Goal: Task Accomplishment & Management: Use online tool/utility

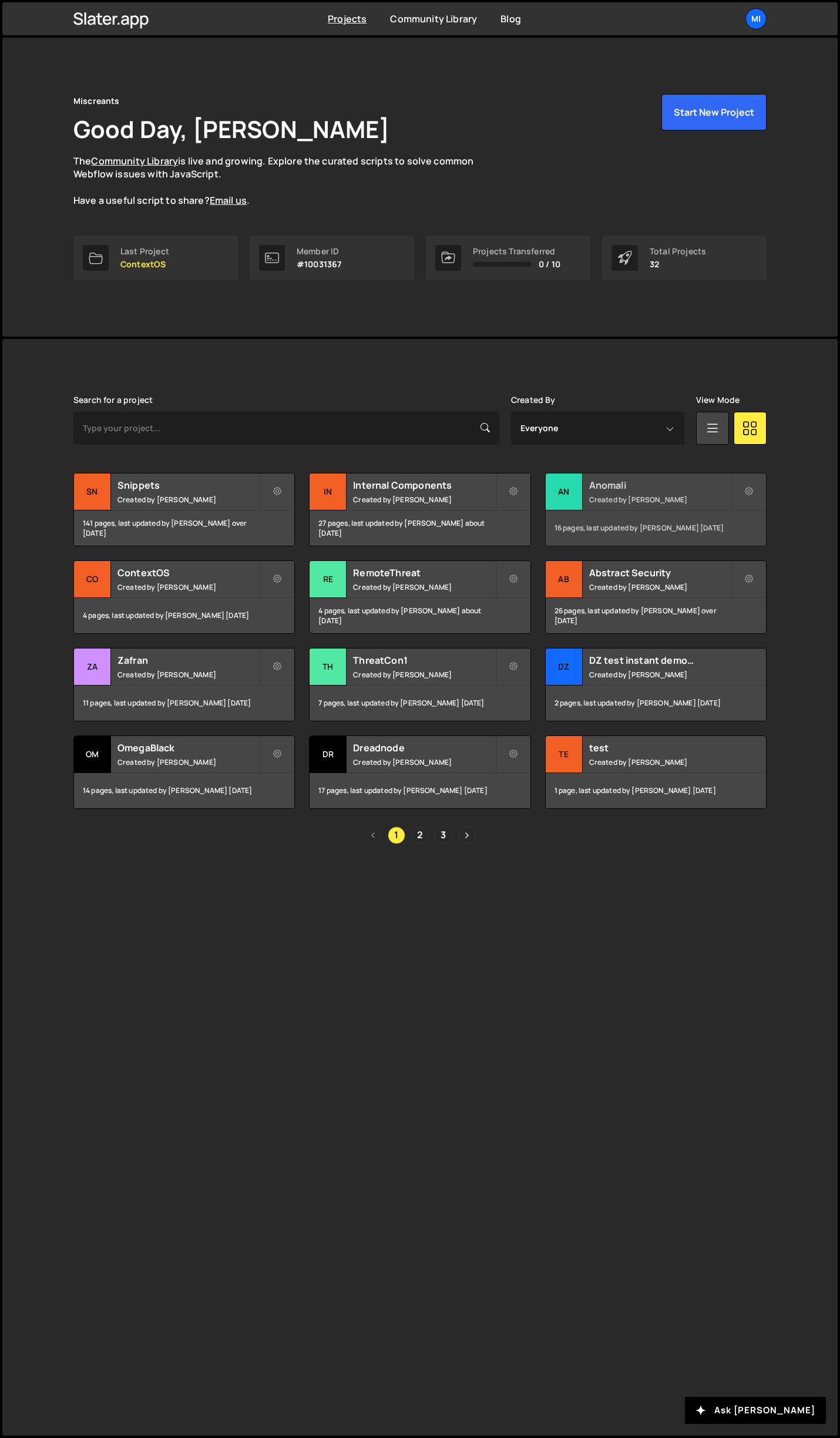
click at [672, 489] on h2 "Anomali" at bounding box center [660, 485] width 141 height 13
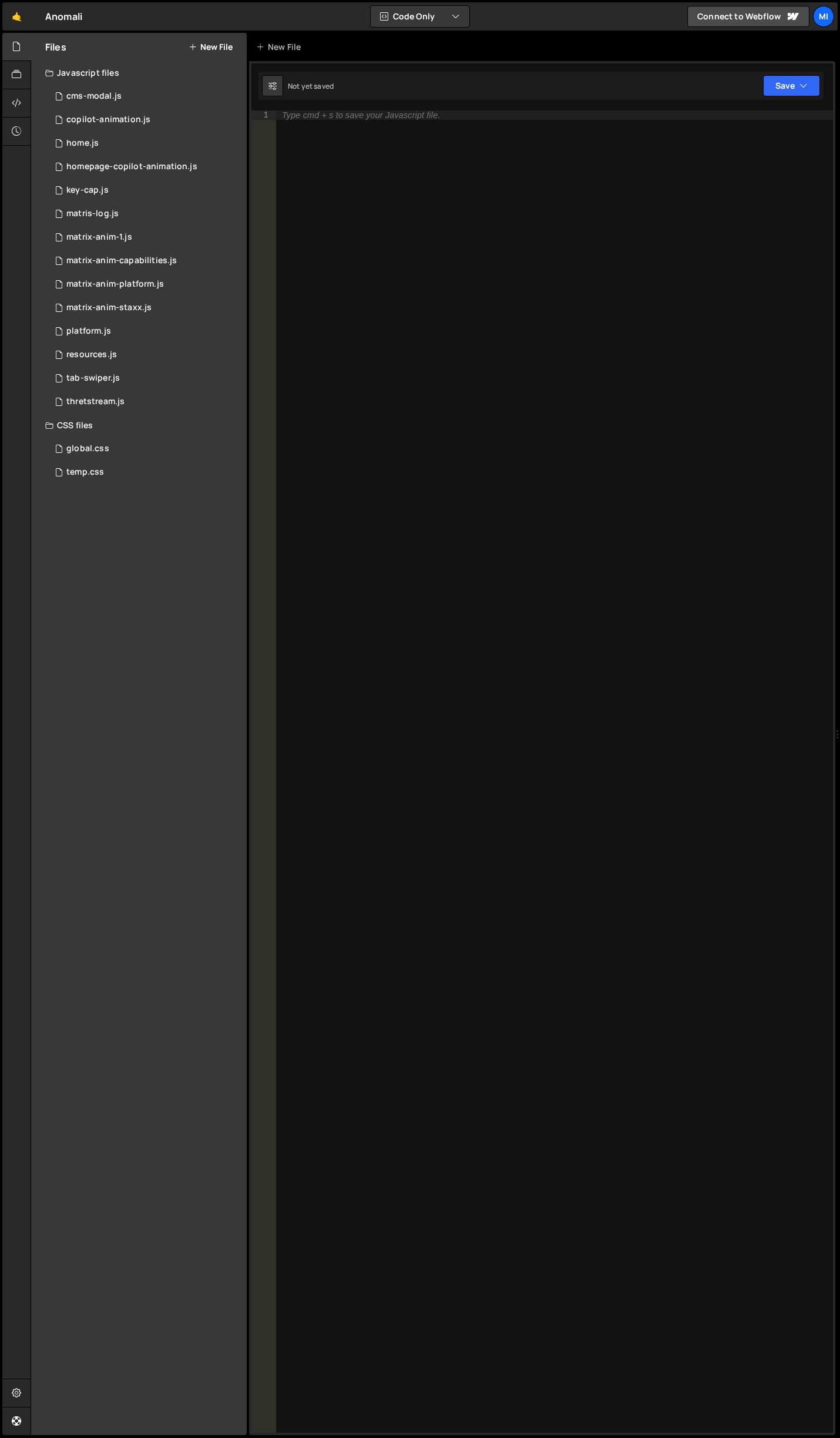
click at [195, 45] on icon at bounding box center [193, 46] width 9 height 9
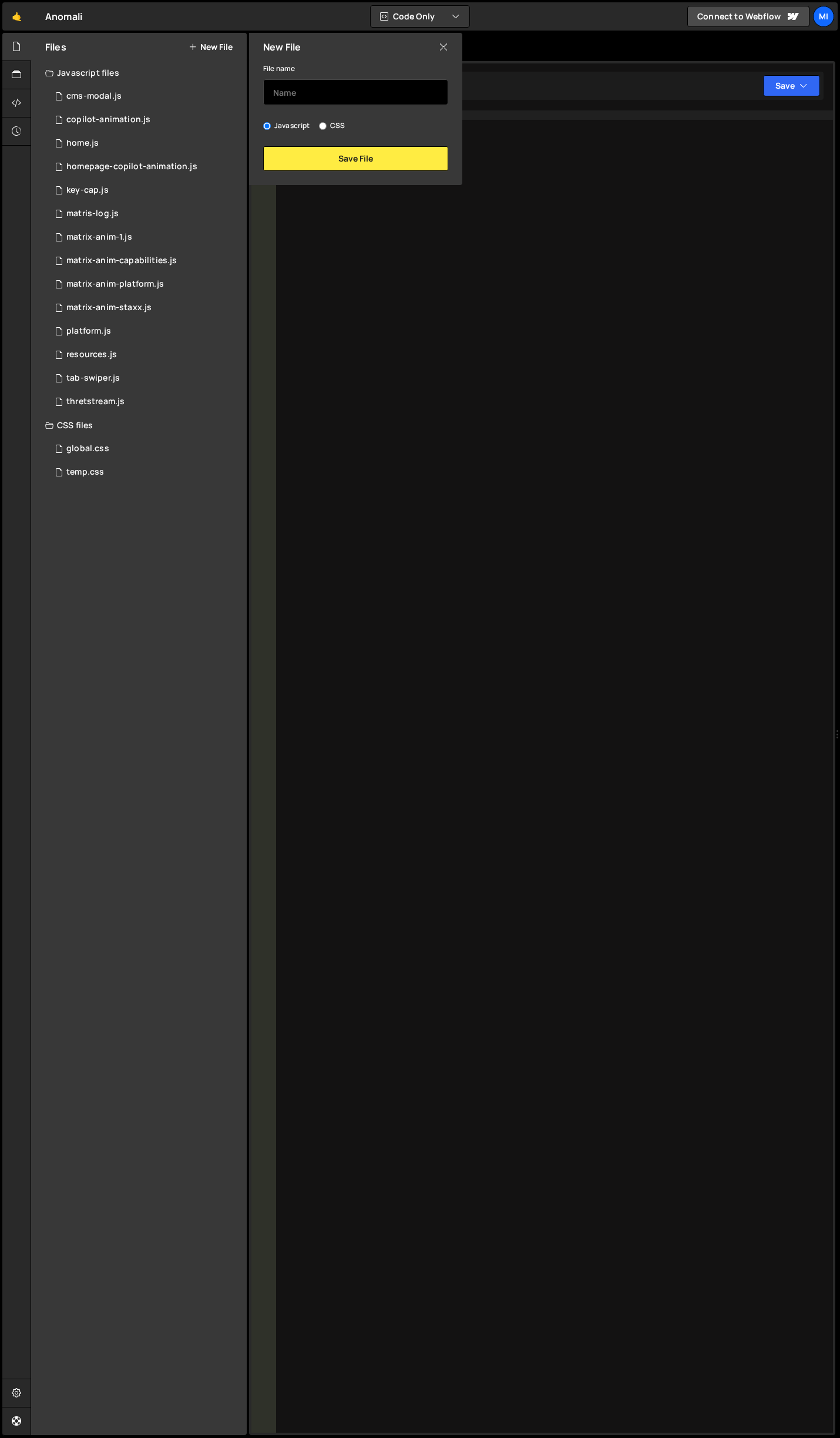
click at [334, 93] on input "text" at bounding box center [355, 92] width 185 height 26
type input "contact-swiper"
click at [342, 156] on button "Save File" at bounding box center [355, 158] width 185 height 25
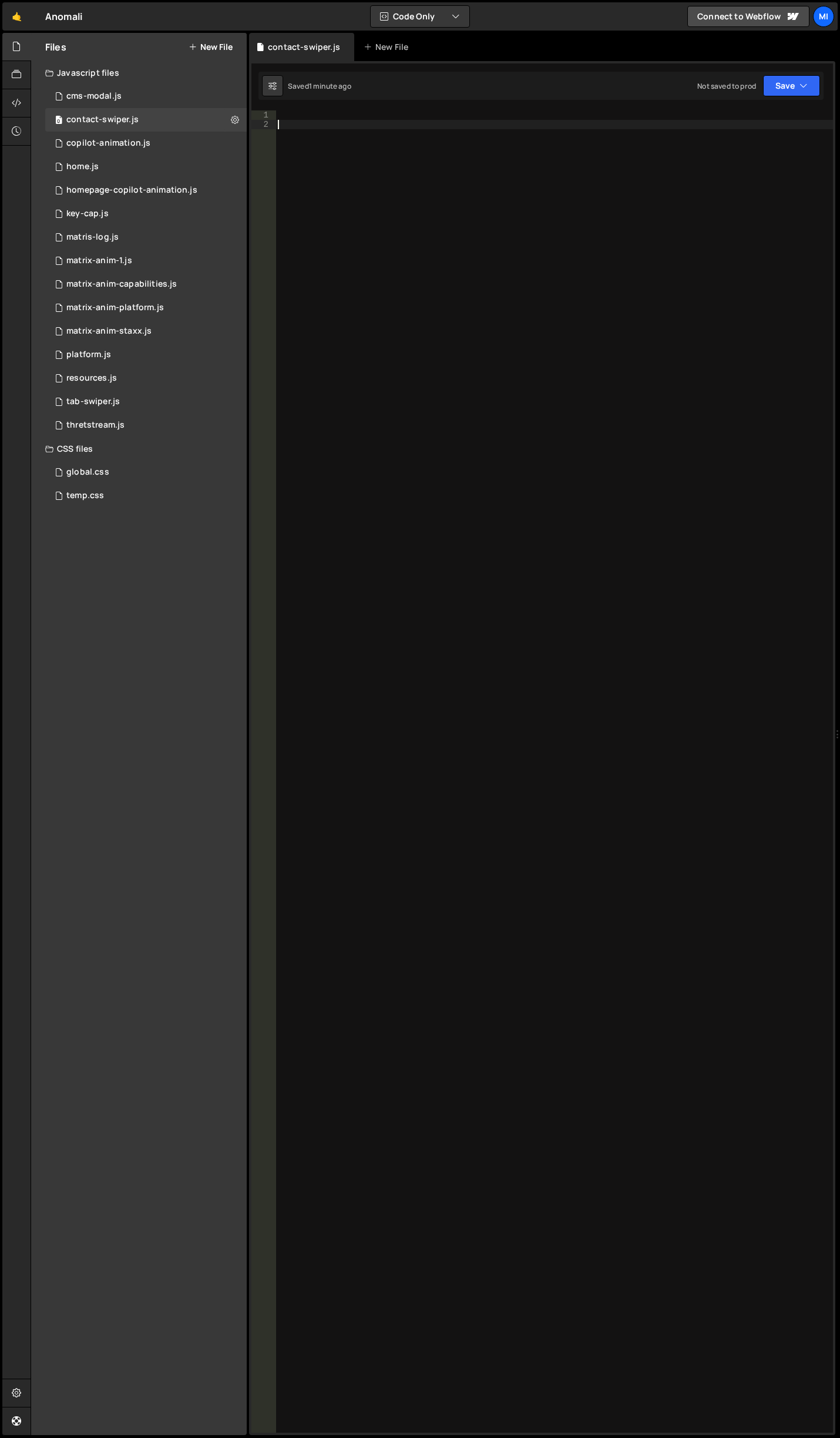
click at [704, 296] on div at bounding box center [553, 781] width 557 height 1341
paste textarea "});"
type textarea "});"
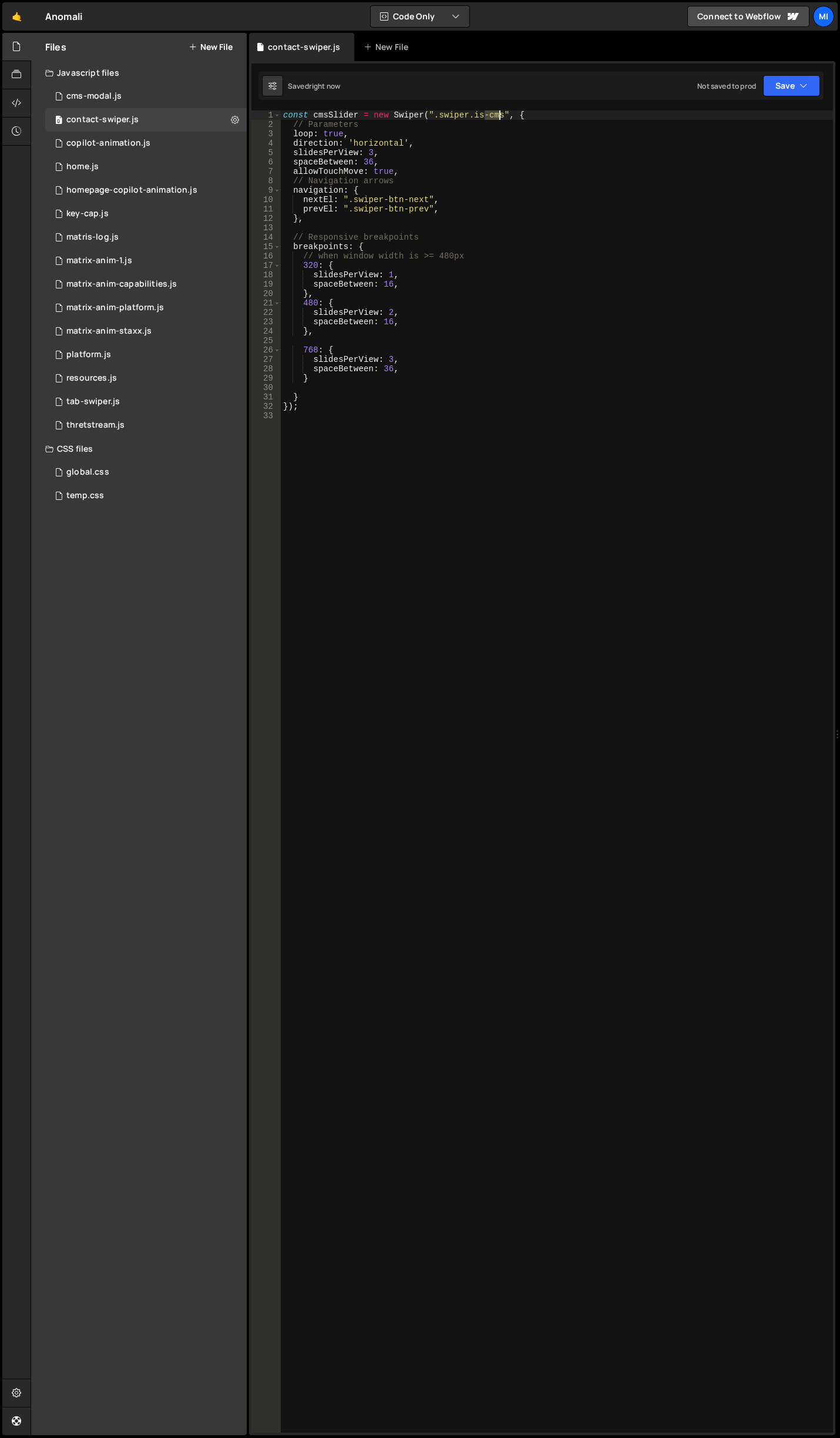
drag, startPoint x: 484, startPoint y: 114, endPoint x: 498, endPoint y: 113, distance: 14.0
click at [498, 113] on div "const cmsSlider = new Swiper ( ".swiper.is-cms" , { // Parameters loop : true ,…" at bounding box center [557, 781] width 552 height 1341
type textarea "const cmsSlider = new Swiper(".swiper.is-contact", {"
click at [20, 102] on icon at bounding box center [16, 103] width 9 height 13
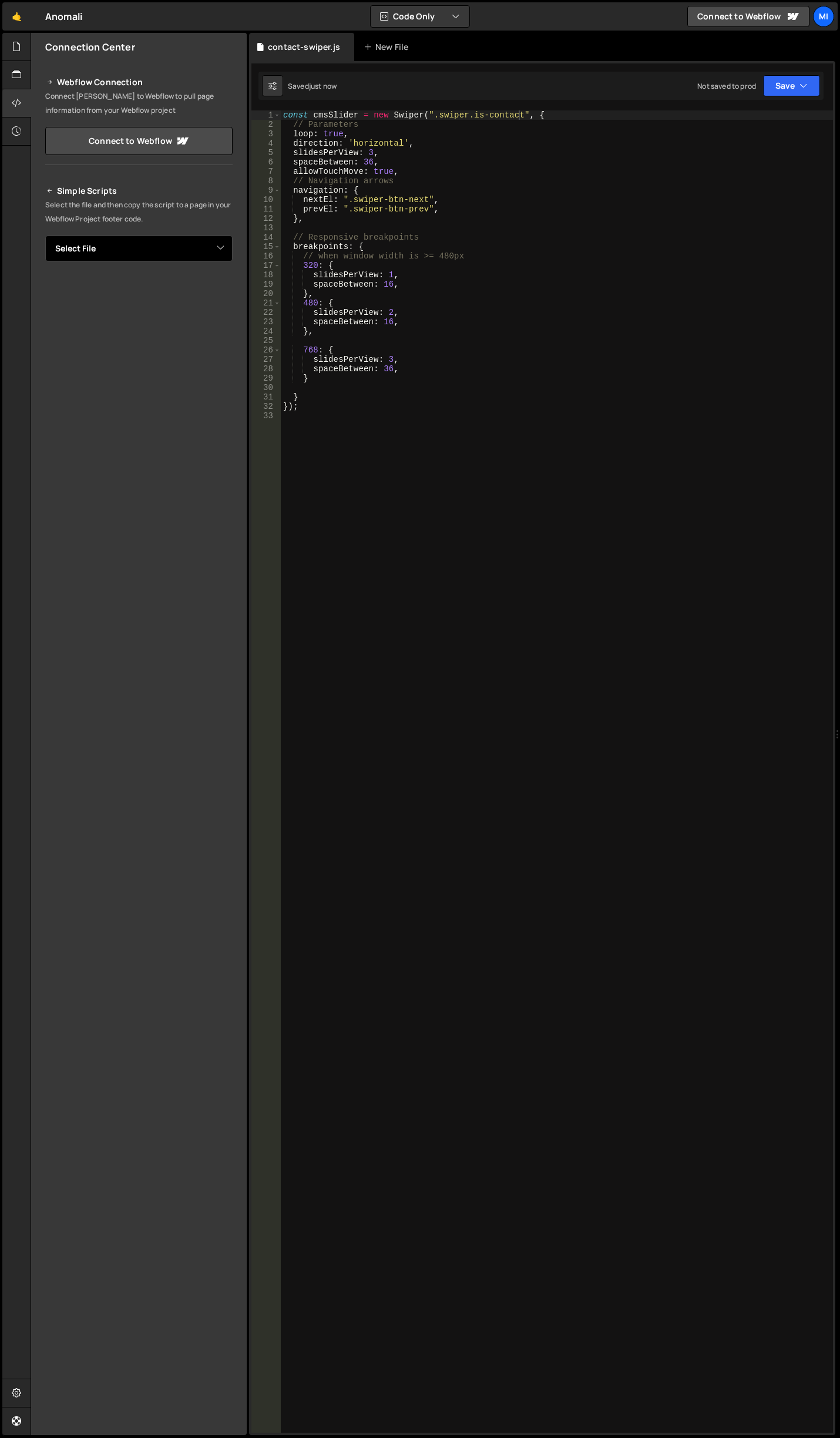
click at [185, 251] on select "Select File cms-modal.js copilot-animation.js home.js homepage-copilot-animatio…" at bounding box center [138, 248] width 188 height 26
select select "45360"
click at [45, 235] on select "Select File cms-modal.js copilot-animation.js home.js homepage-copilot-animatio…" at bounding box center [138, 248] width 188 height 26
click at [222, 293] on button "Button group with nested dropdown" at bounding box center [224, 288] width 16 height 25
click at [192, 305] on link "Copy Staging js" at bounding box center [183, 310] width 98 height 16
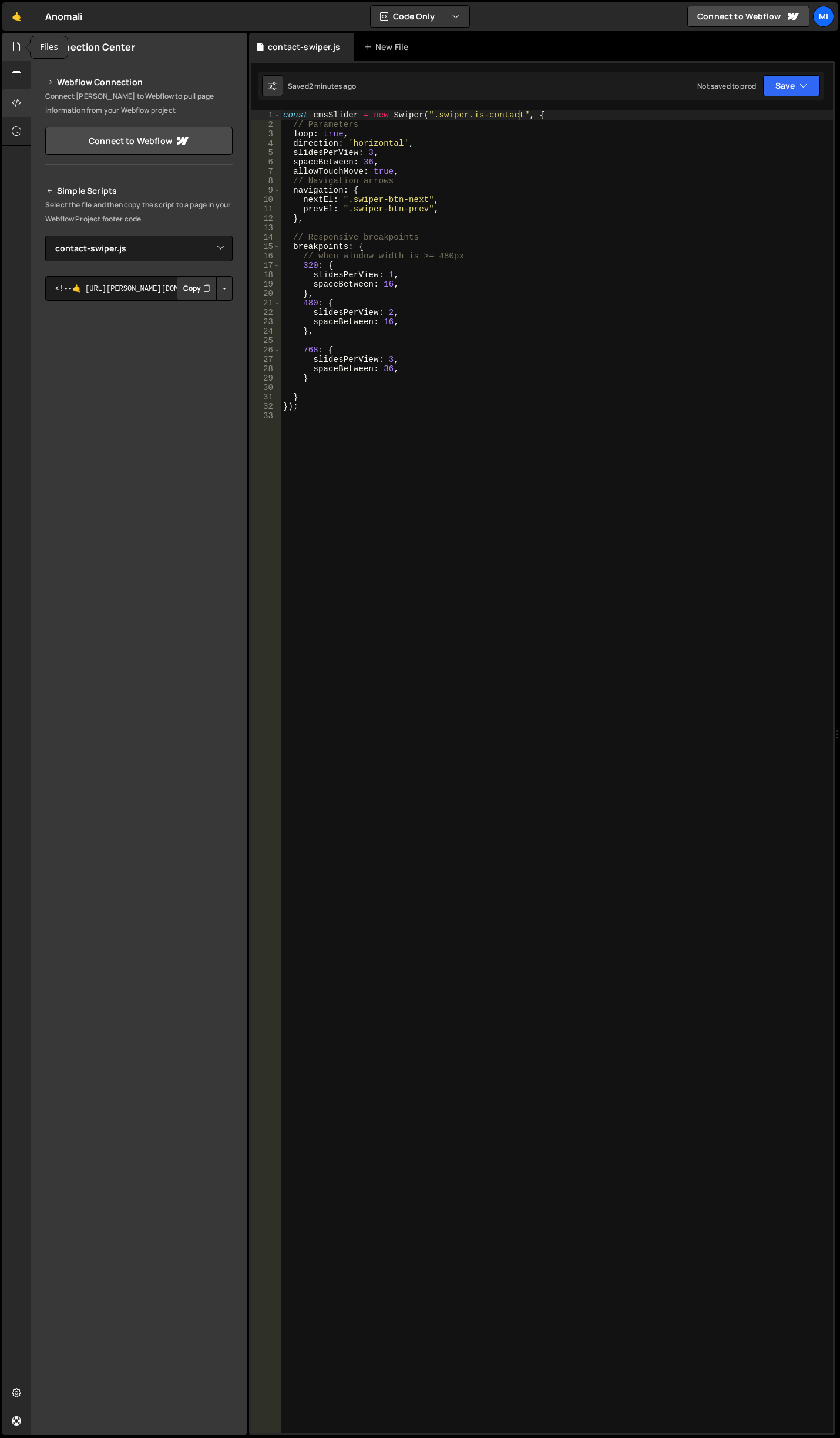
click at [4, 50] on div at bounding box center [16, 47] width 29 height 29
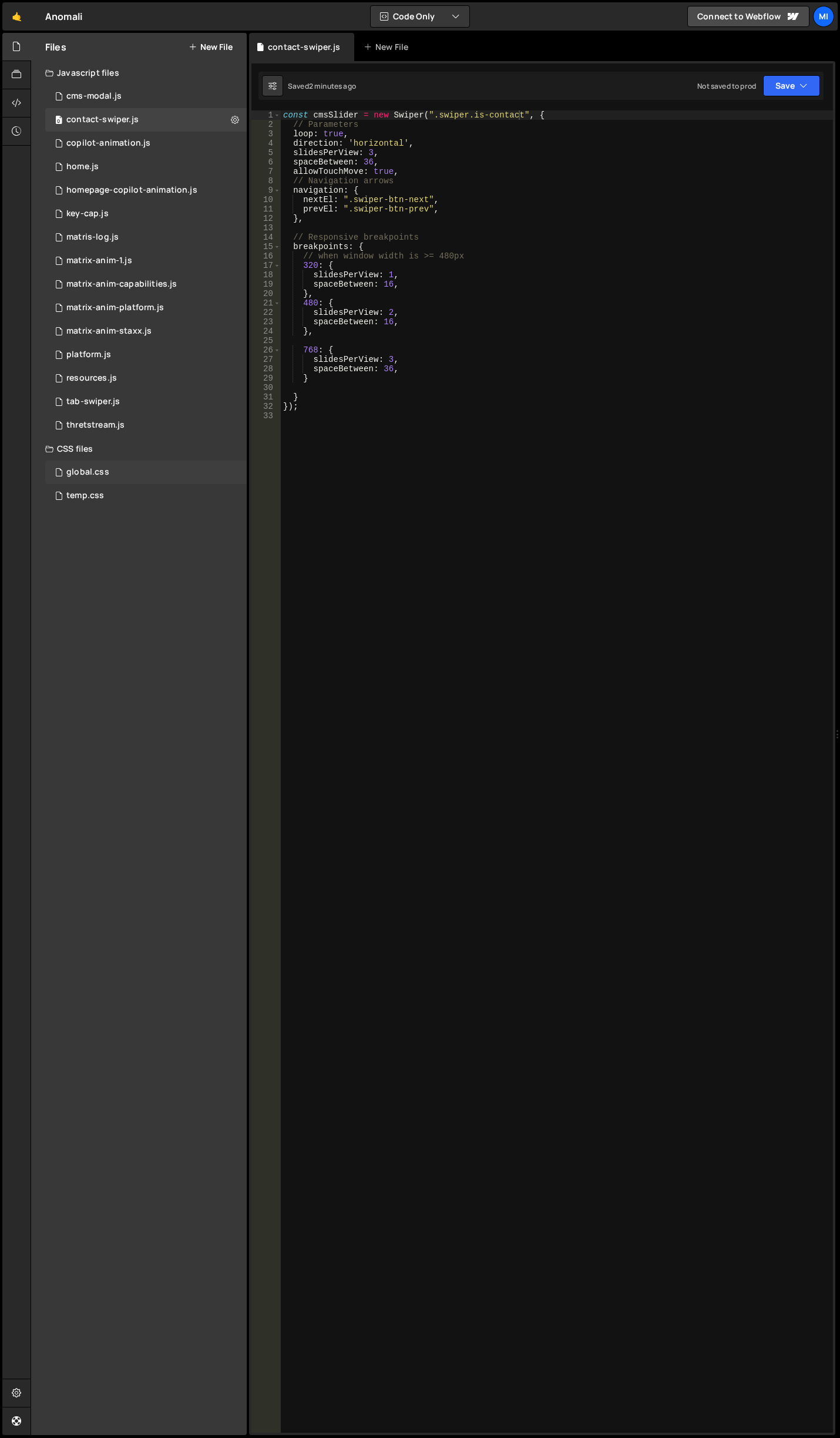
click at [98, 476] on div "global.css" at bounding box center [88, 472] width 43 height 11
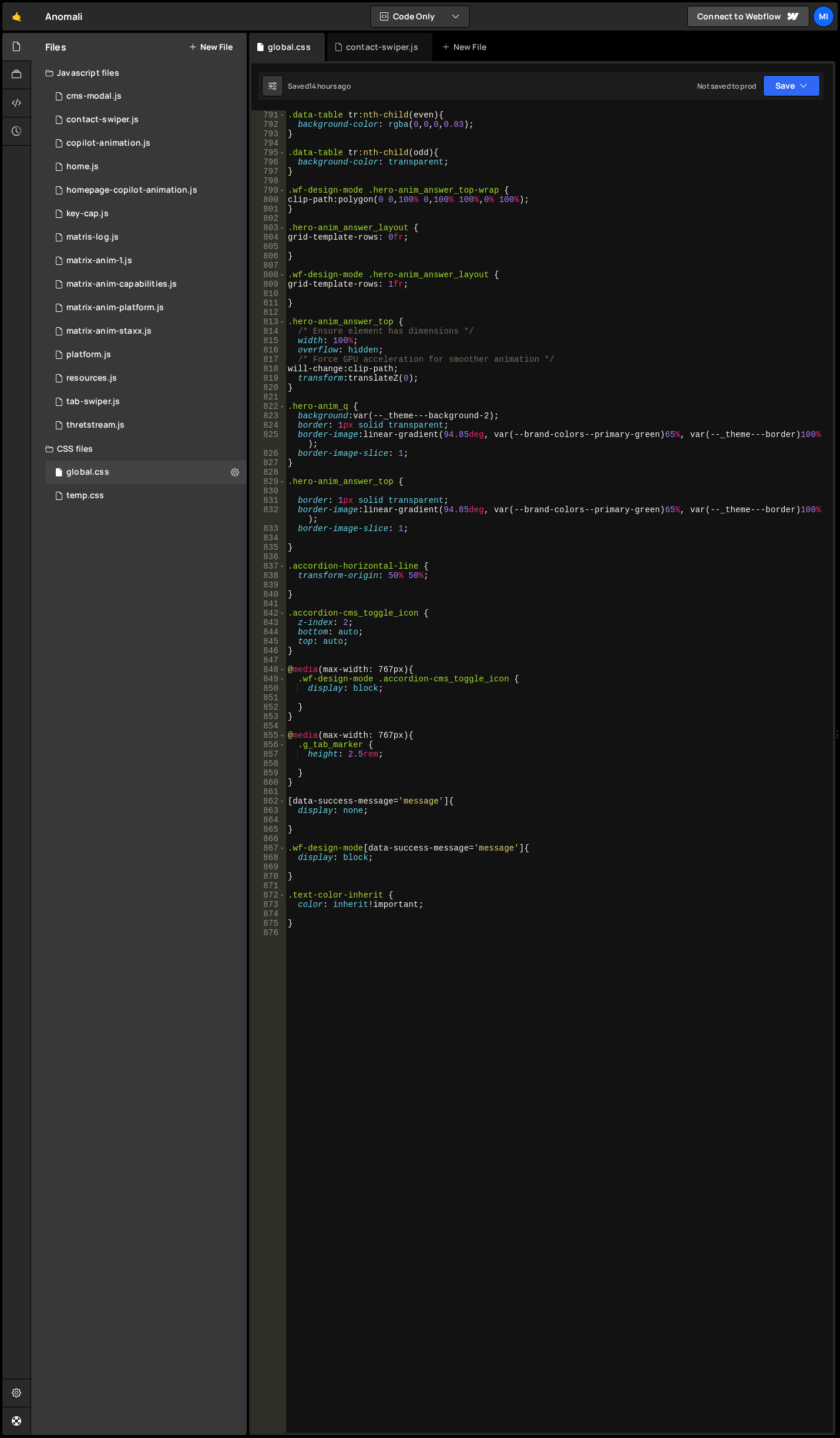
scroll to position [7774, 0]
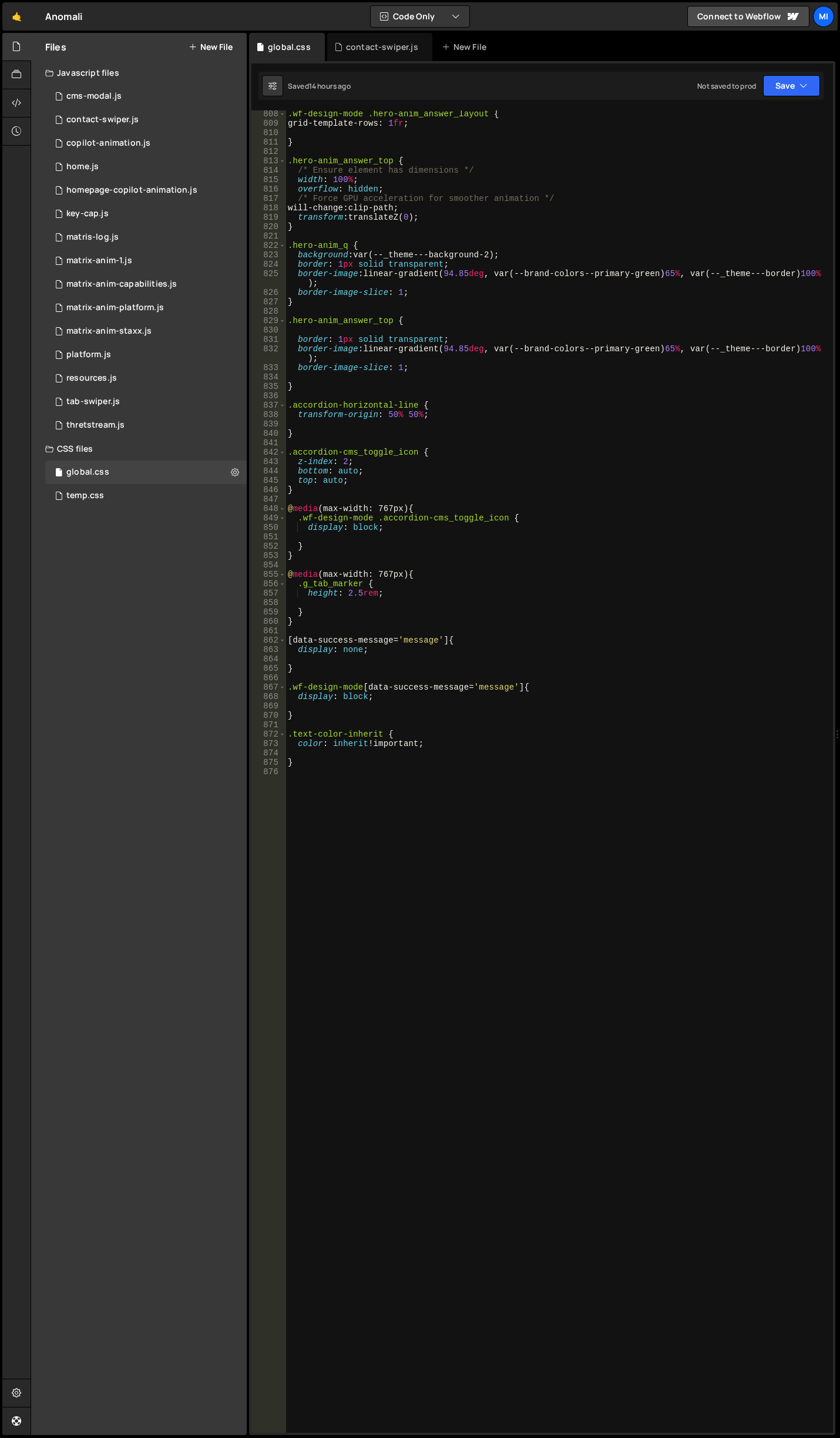
click at [375, 800] on div ".wf-design-mode .hero-anim_answer_layout { grid-template-rows : 1 fr ; } .hero-…" at bounding box center [556, 780] width 543 height 1341
type textarea ".wf-design-mode .hide-designer {}"
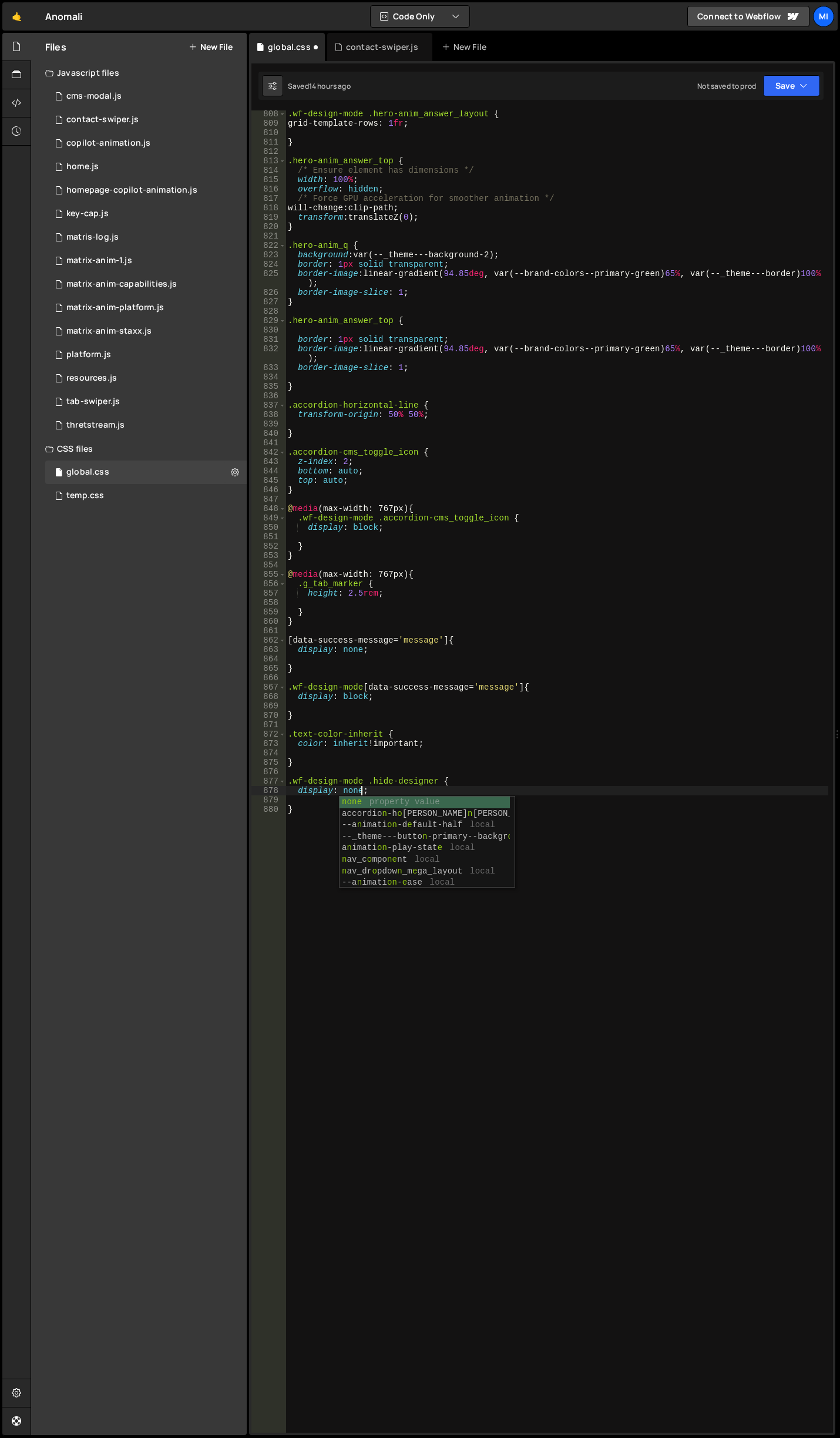
scroll to position [0, 5]
type textarea "display: none;"
click at [361, 58] on div "contact-swiper.js" at bounding box center [379, 47] width 105 height 29
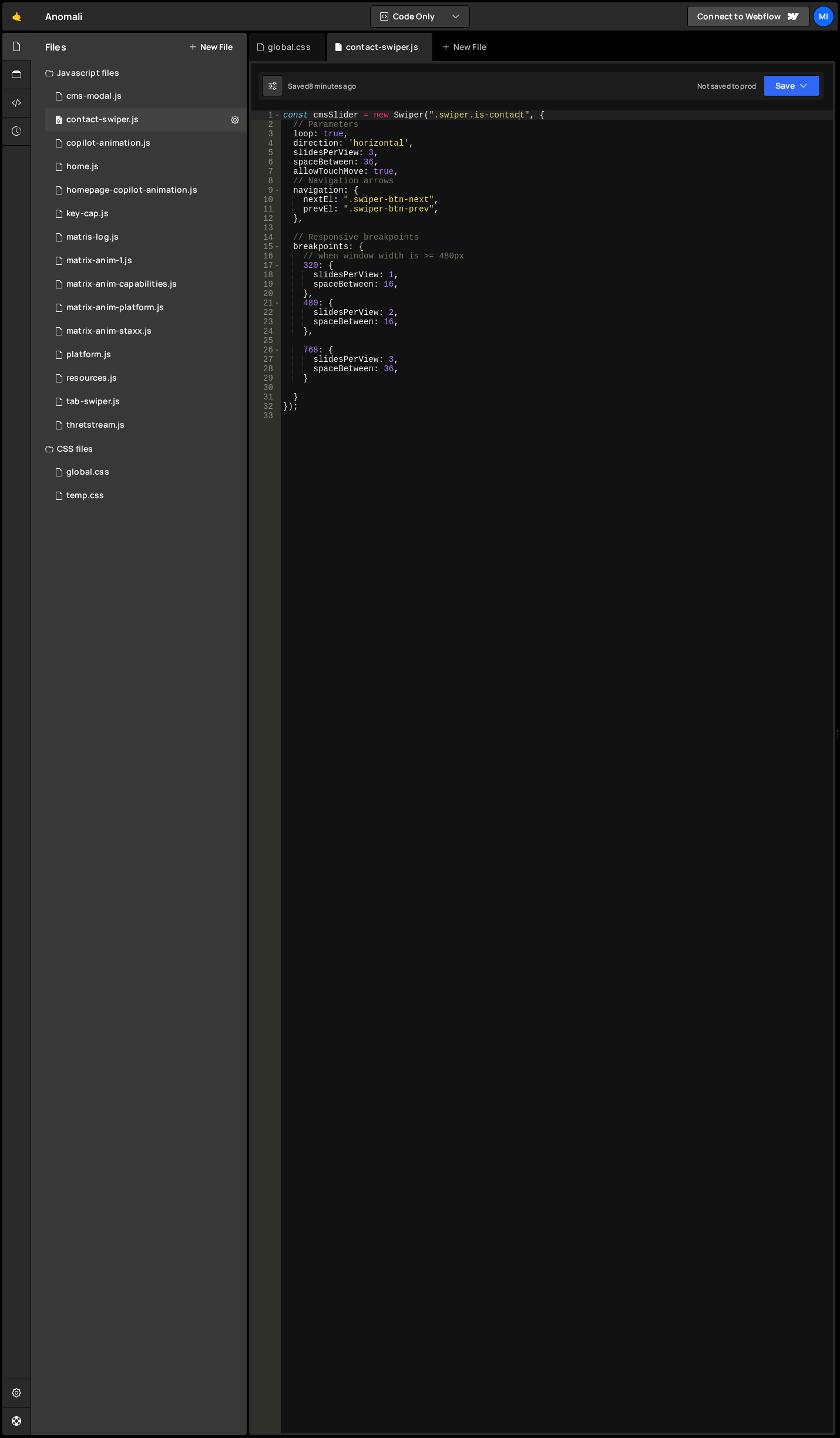
click at [400, 245] on div "const cmsSlider = new Swiper ( ".swiper.is-contact" , { // Parameters loop : tr…" at bounding box center [557, 781] width 552 height 1341
click at [391, 357] on div "const cmsSlider = new Swiper ( ".swiper.is-contact" , { // Parameters loop : tr…" at bounding box center [557, 781] width 552 height 1341
click at [406, 354] on div "const cmsSlider = new Swiper ( ".swiper.is-contact" , { // Parameters loop : tr…" at bounding box center [557, 781] width 552 height 1341
drag, startPoint x: 388, startPoint y: 358, endPoint x: 395, endPoint y: 358, distance: 7.0
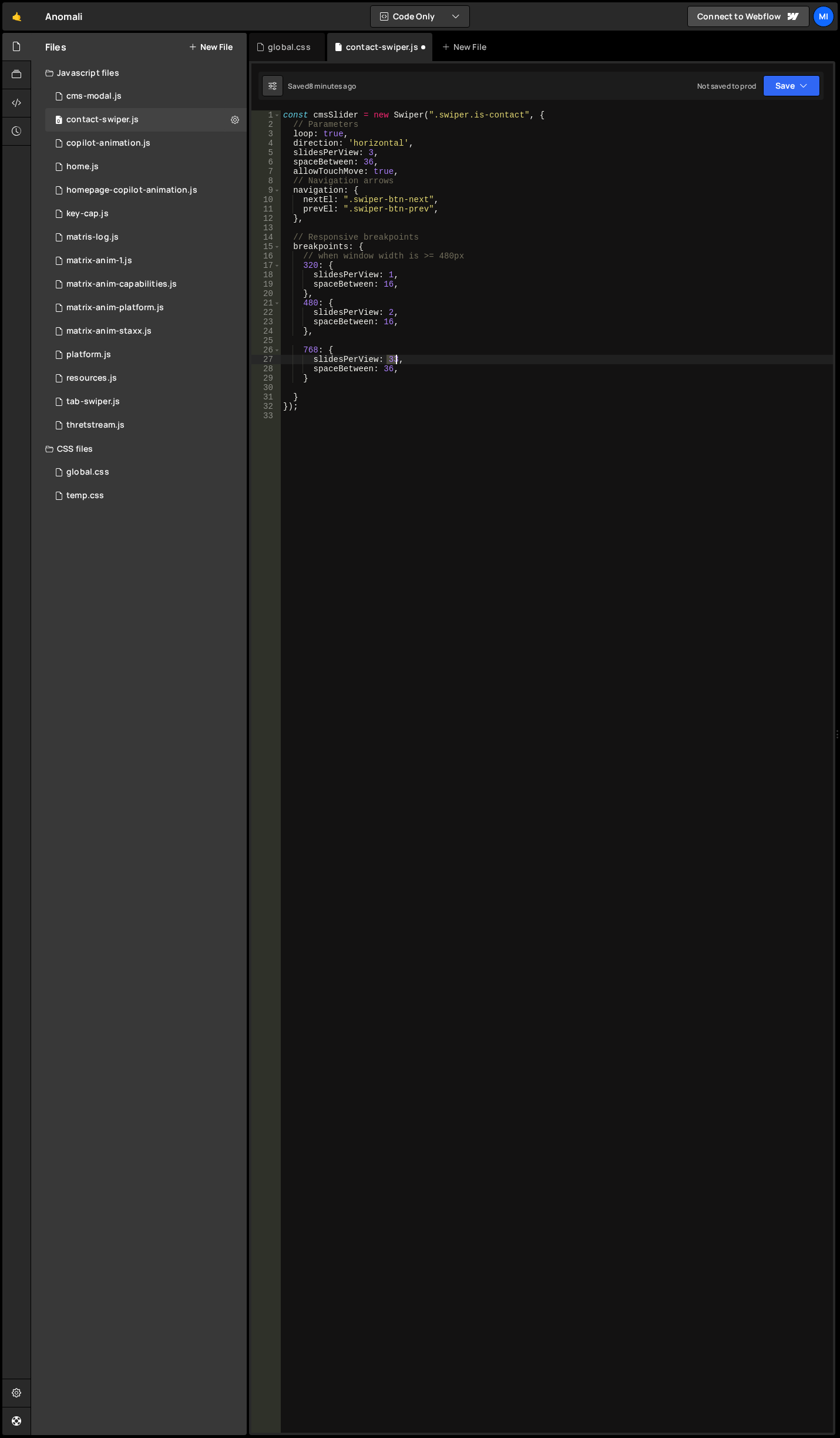
click at [395, 358] on div "const cmsSlider = new Swiper ( ".swiper.is-contact" , { // Parameters loop : tr…" at bounding box center [557, 781] width 552 height 1341
click at [368, 153] on div "const cmsSlider = new Swiper ( ".swiper.is-contact" , { // Parameters loop : tr…" at bounding box center [557, 781] width 552 height 1341
click at [386, 357] on div "const cmsSlider = new Swiper ( ".swiper.is-contact" , { // Parameters loop : tr…" at bounding box center [557, 781] width 552 height 1341
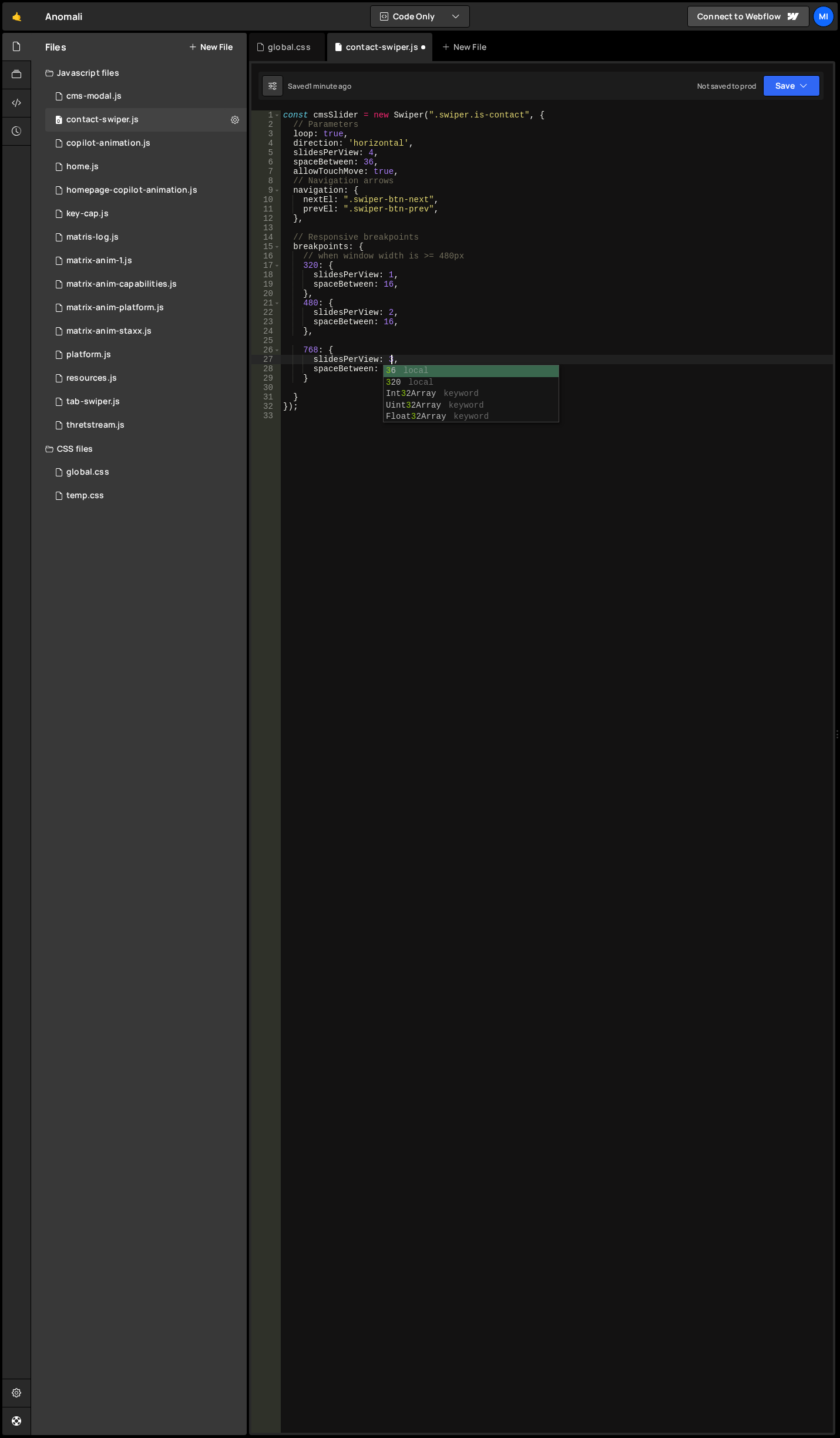
scroll to position [0, 7]
drag, startPoint x: 372, startPoint y: 151, endPoint x: 367, endPoint y: 152, distance: 5.1
click at [367, 152] on div "const cmsSlider = new Swiper ( ".swiper.is-contact" , { // Parameters loop : tr…" at bounding box center [557, 781] width 552 height 1341
type textarea "slidesPerView: 3,"
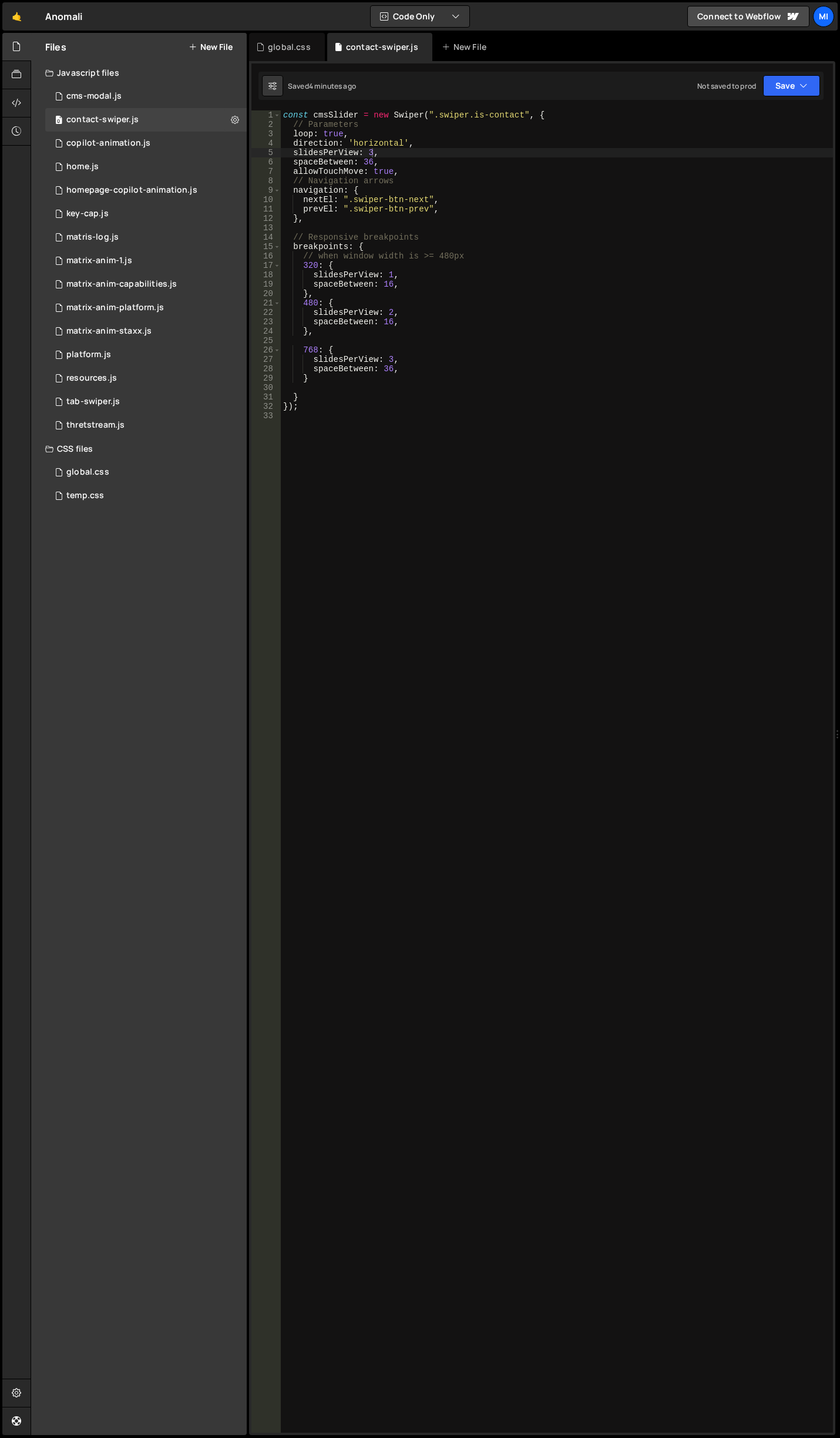
click at [361, 442] on div "const cmsSlider = new Swiper ( ".swiper.is-contact" , { // Parameters loop : tr…" at bounding box center [557, 781] width 552 height 1341
drag, startPoint x: 363, startPoint y: 159, endPoint x: 372, endPoint y: 162, distance: 9.5
click at [372, 162] on div "const cmsSlider = new Swiper ( ".swiper.is-contact" , { // Parameters loop : tr…" at bounding box center [557, 781] width 552 height 1341
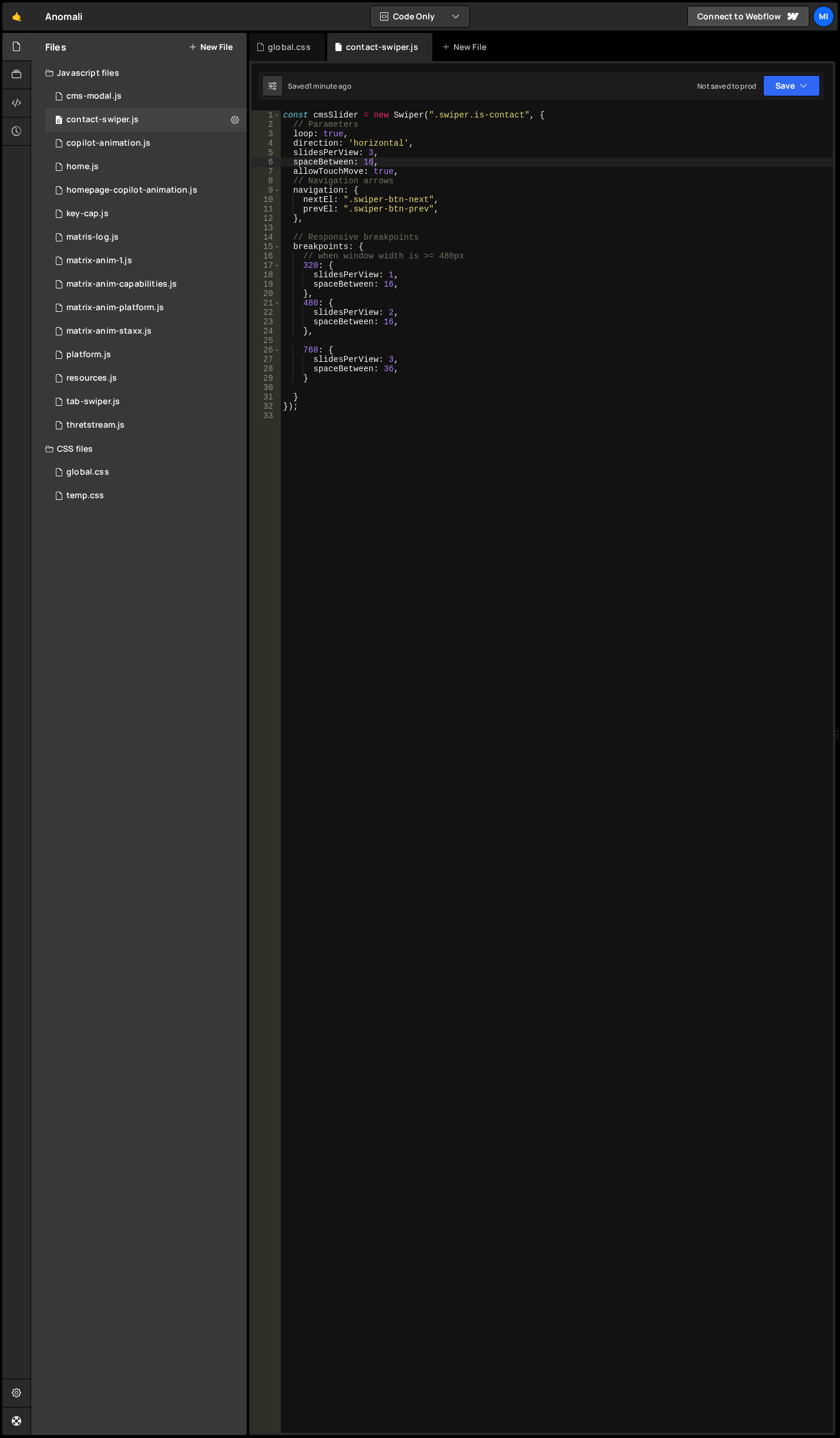
click at [559, 335] on div "const cmsSlider = new Swiper ( ".swiper.is-contact" , { // Parameters loop : tr…" at bounding box center [557, 781] width 552 height 1341
drag, startPoint x: 384, startPoint y: 365, endPoint x: 393, endPoint y: 365, distance: 9.0
click at [393, 365] on div "const cmsSlider = new Swiper ( ".swiper.is-contact" , { // Parameters loop : tr…" at bounding box center [557, 781] width 552 height 1341
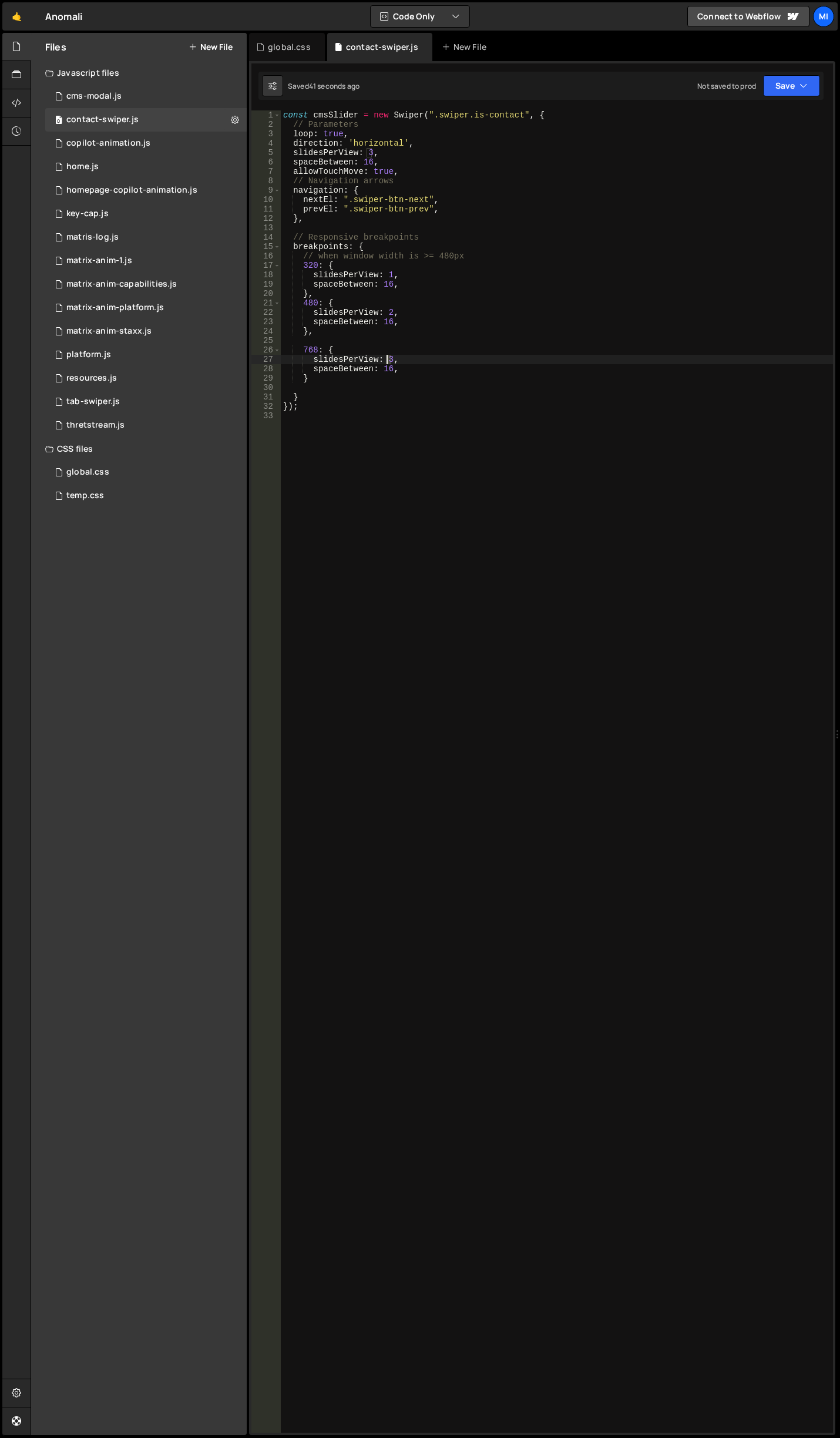
click at [385, 360] on div "const cmsSlider = new Swiper ( ".swiper.is-contact" , { // Parameters loop : tr…" at bounding box center [557, 781] width 552 height 1341
type textarea "slidesPerView: 4,"
click at [367, 613] on div "const cmsSlider = new Swiper ( ".swiper.is-contact" , { // Parameters loop : tr…" at bounding box center [557, 781] width 552 height 1341
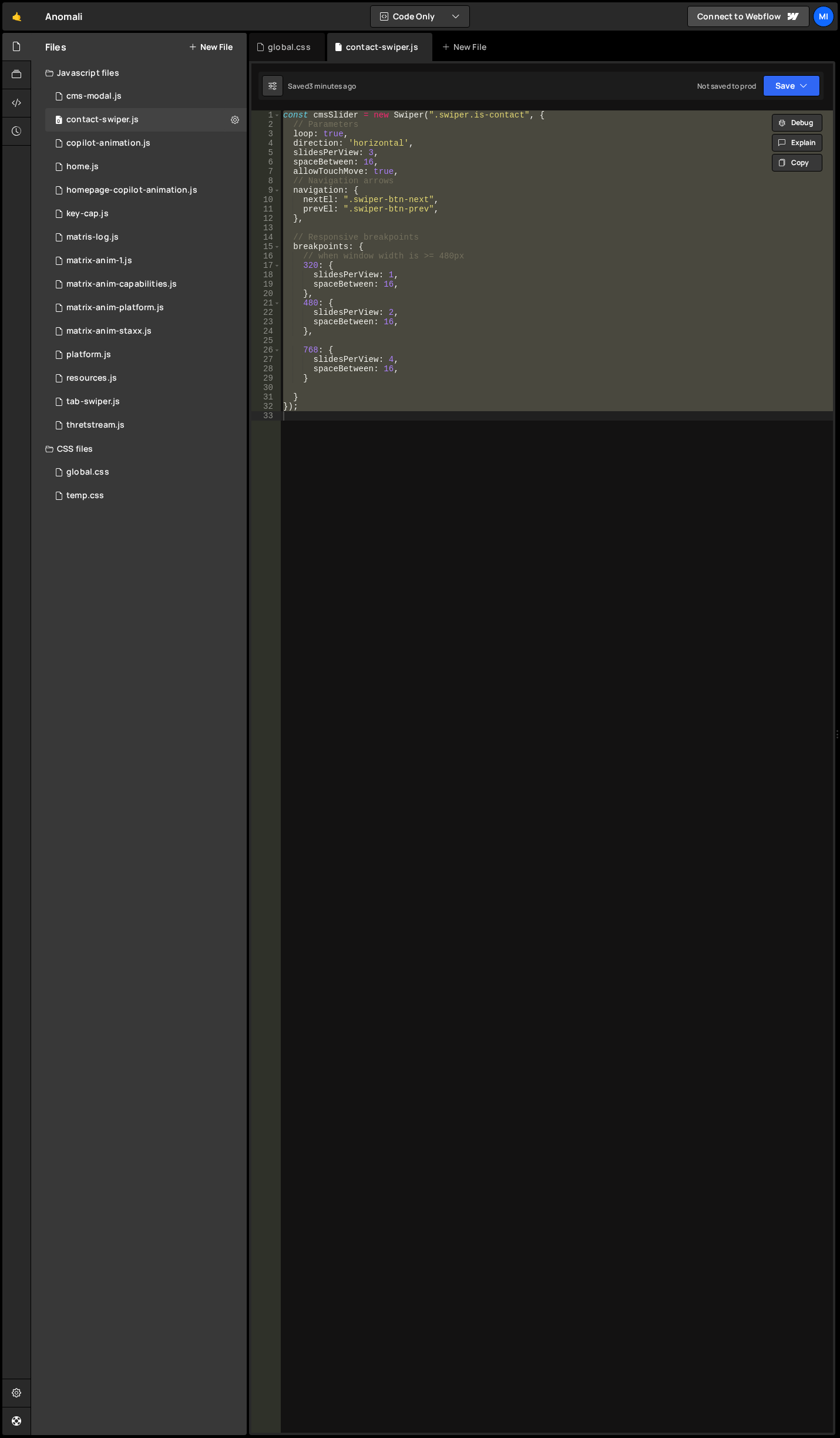
click at [498, 374] on div "const cmsSlider = new Swiper ( ".swiper.is-contact" , { // Parameters loop : tr…" at bounding box center [557, 772] width 552 height 1322
click at [463, 181] on div "const cmsSlider = new Swiper ( ".swiper.is-contact" , { // Parameters loop : tr…" at bounding box center [557, 772] width 552 height 1322
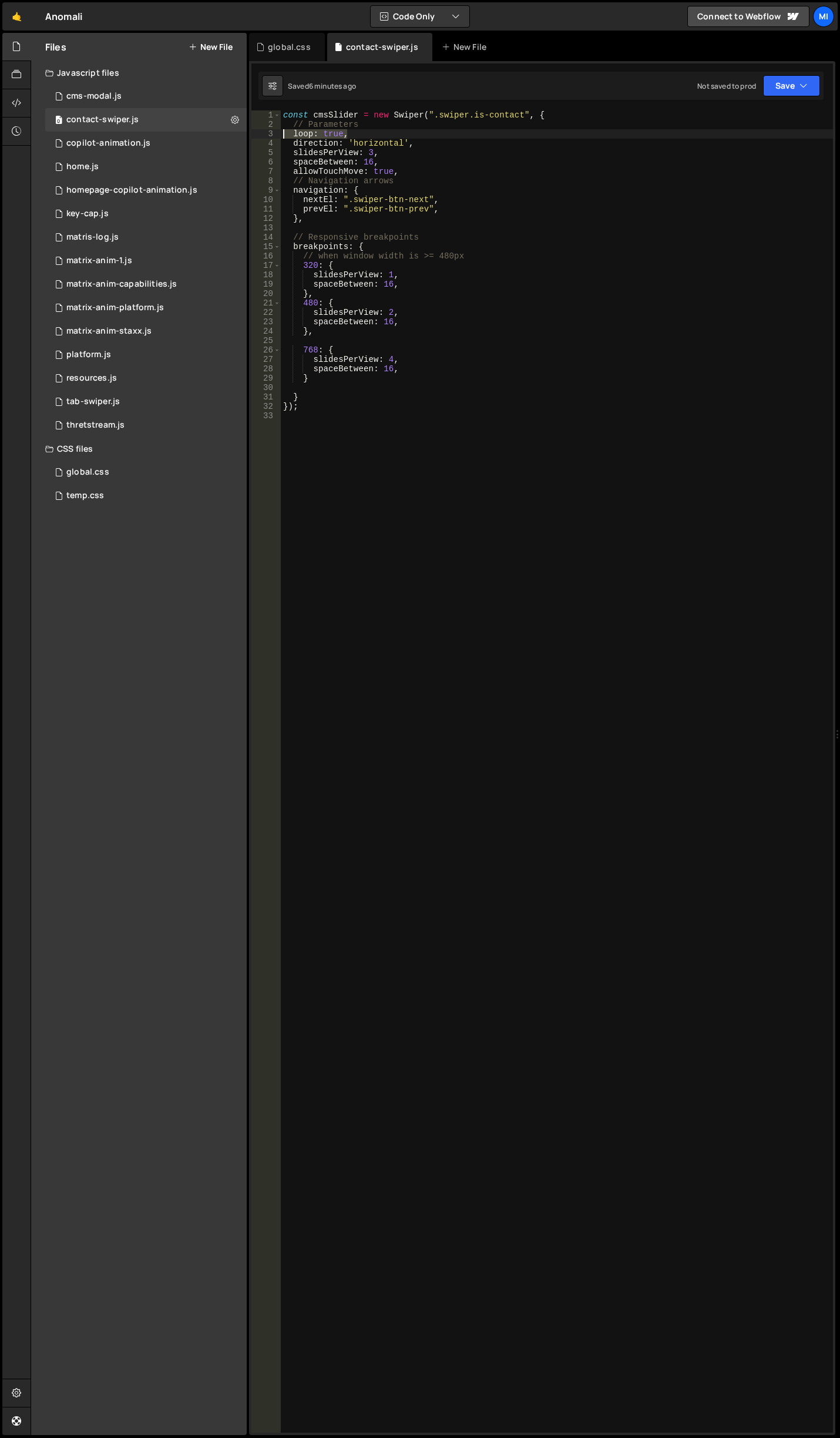
drag, startPoint x: 377, startPoint y: 138, endPoint x: 265, endPoint y: 133, distance: 112.1
click at [265, 133] on div "// Navigation arrows 1 2 3 4 5 6 7 8 9 10 11 12 13 14 15 16 17 18 19 20 21 22 2…" at bounding box center [541, 772] width 581 height 1322
type textarea "loop: true,"
click at [393, 381] on div "const cmsSlider = new Swiper ( ".swiper.is-contact" , { // Parameters direction…" at bounding box center [557, 781] width 552 height 1341
type textarea "});"
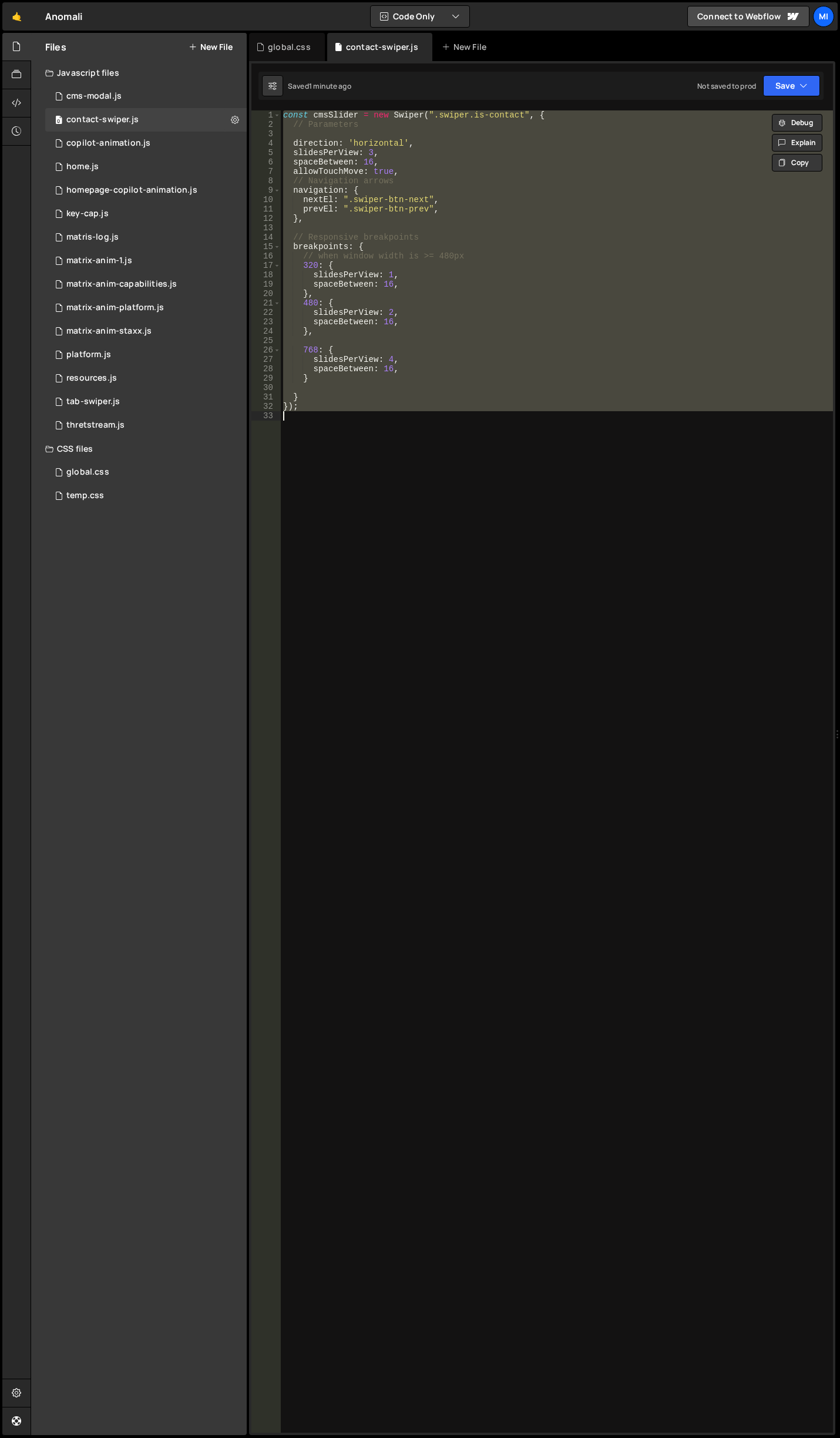
click at [450, 544] on div "const cmsSlider = new Swiper ( ".swiper.is-contact" , { // Parameters direction…" at bounding box center [557, 772] width 552 height 1322
paste textarea
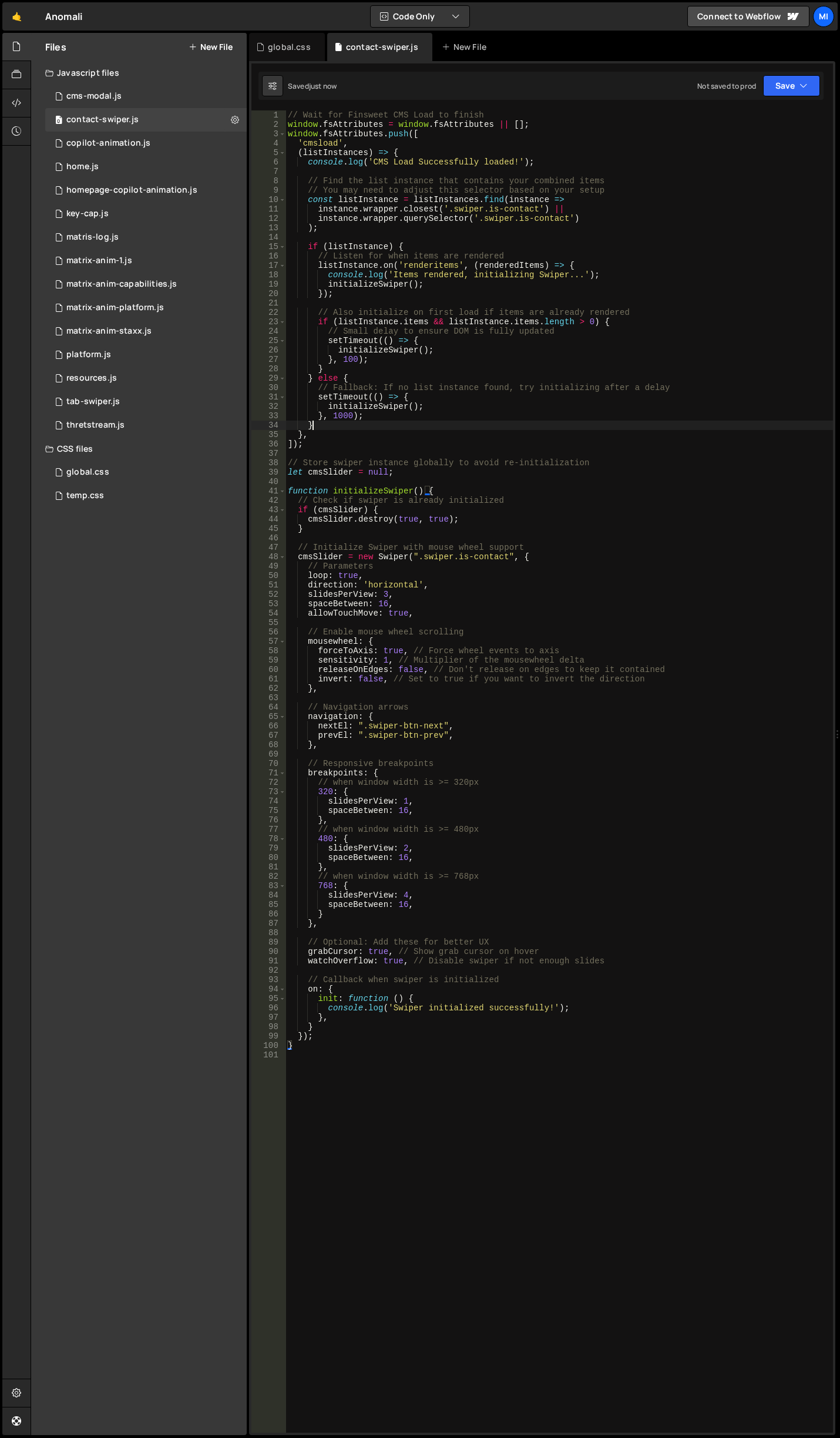
click at [374, 421] on div "// Wait for Finsweet CMS Load to finish window . fsAttributes = window . fsAttr…" at bounding box center [558, 781] width 547 height 1341
click at [419, 352] on div "// Wait for Finsweet CMS Load to finish window . fsAttributes = window . fsAttr…" at bounding box center [558, 781] width 547 height 1341
click at [418, 491] on div "// Wait for Finsweet CMS Load to finish window . fsAttributes = window . fsAttr…" at bounding box center [558, 781] width 547 height 1341
click at [434, 372] on div "// Wait for Finsweet CMS Load to finish window . fsAttributes = window . fsAttr…" at bounding box center [558, 781] width 547 height 1341
drag, startPoint x: 301, startPoint y: 145, endPoint x: 339, endPoint y: 143, distance: 38.1
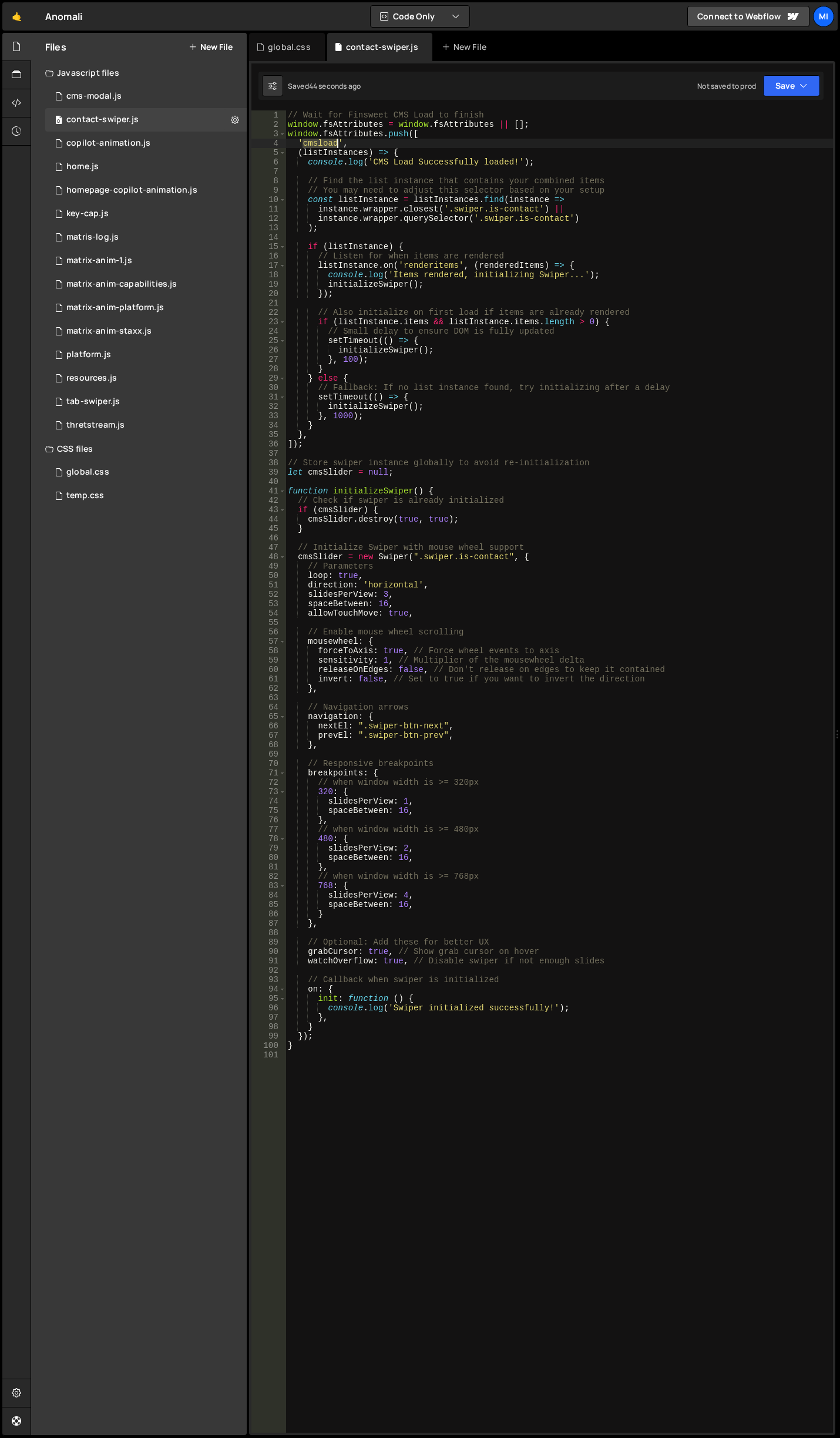
click at [339, 143] on div "// Wait for Finsweet CMS Load to finish window . fsAttributes = window . fsAttr…" at bounding box center [558, 781] width 547 height 1341
click at [414, 507] on div "// Wait for Finsweet CMS Load to finish window . fsAttributes = window . fsAttr…" at bounding box center [558, 781] width 547 height 1341
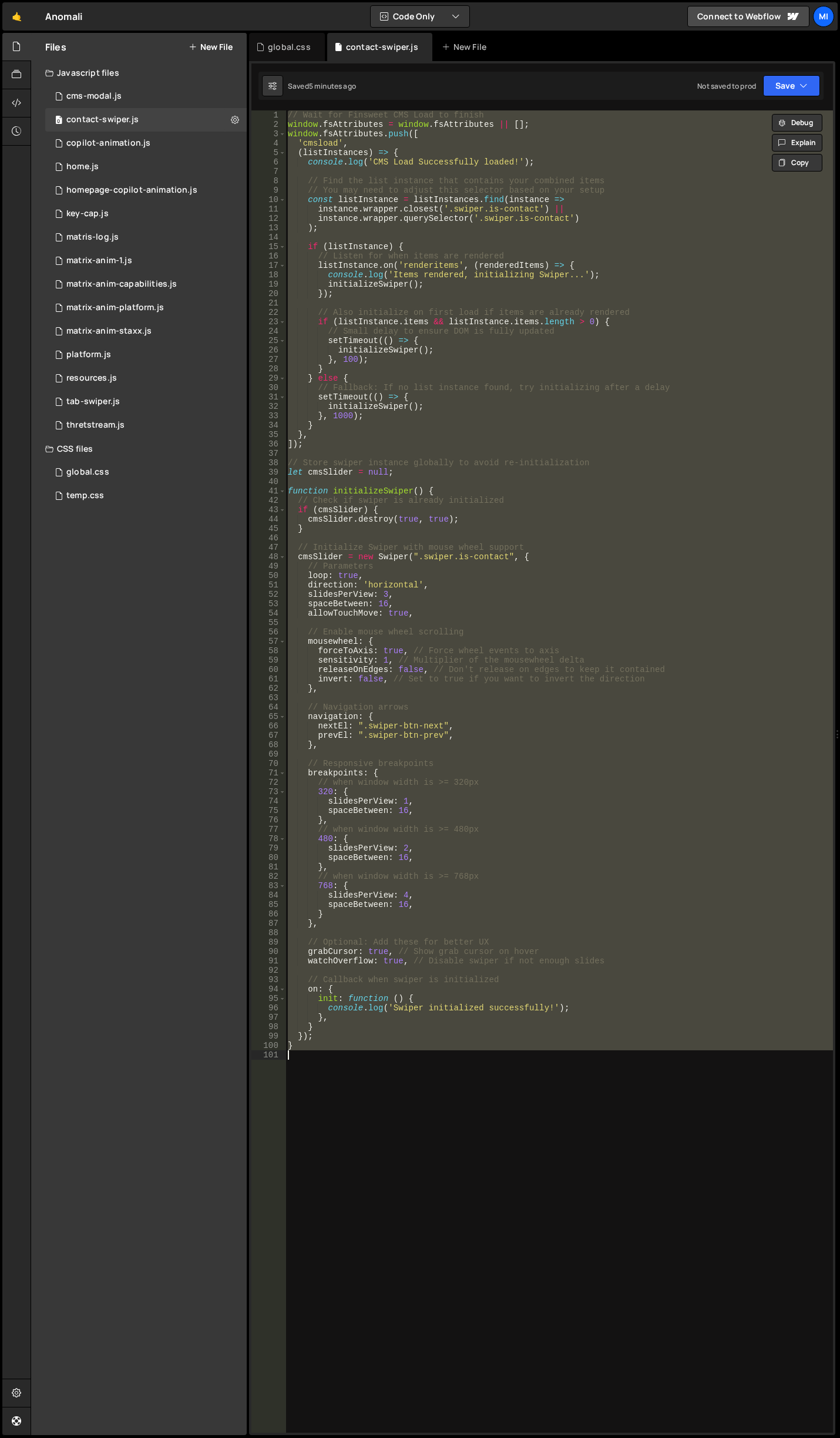
paste textarea
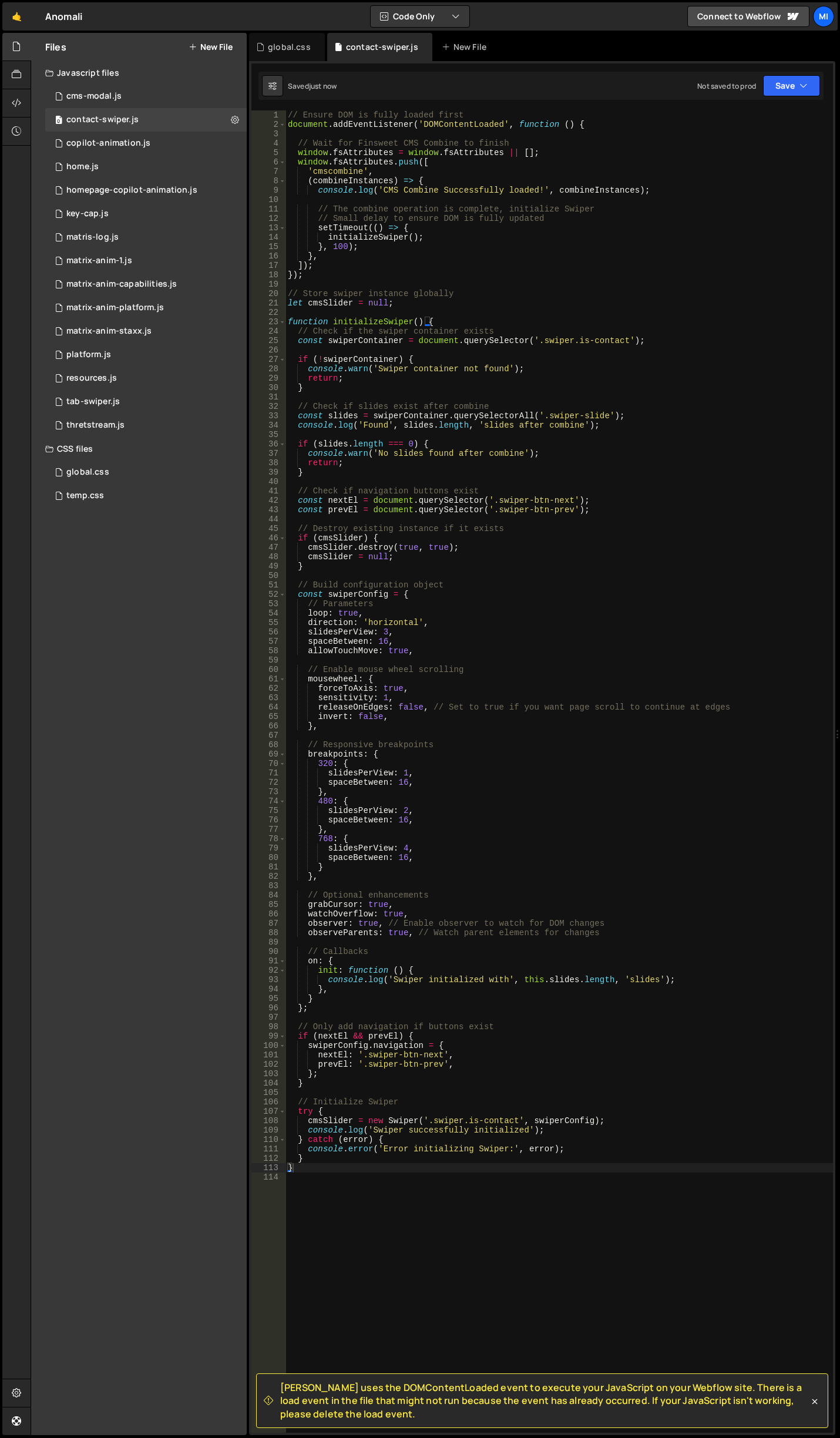
click at [563, 424] on div "// Ensure DOM is fully loaded first document . addEventListener ( 'DOMContentLo…" at bounding box center [558, 781] width 547 height 1341
type textarea "console.log('Found', slides.length, 'slides after combine');"
click at [544, 400] on div "// Ensure DOM is fully loaded first document . addEventListener ( 'DOMContentLo…" at bounding box center [558, 781] width 547 height 1341
click at [577, 342] on div "// Ensure DOM is fully loaded first document . addEventListener ( 'DOMContentLo…" at bounding box center [558, 781] width 547 height 1341
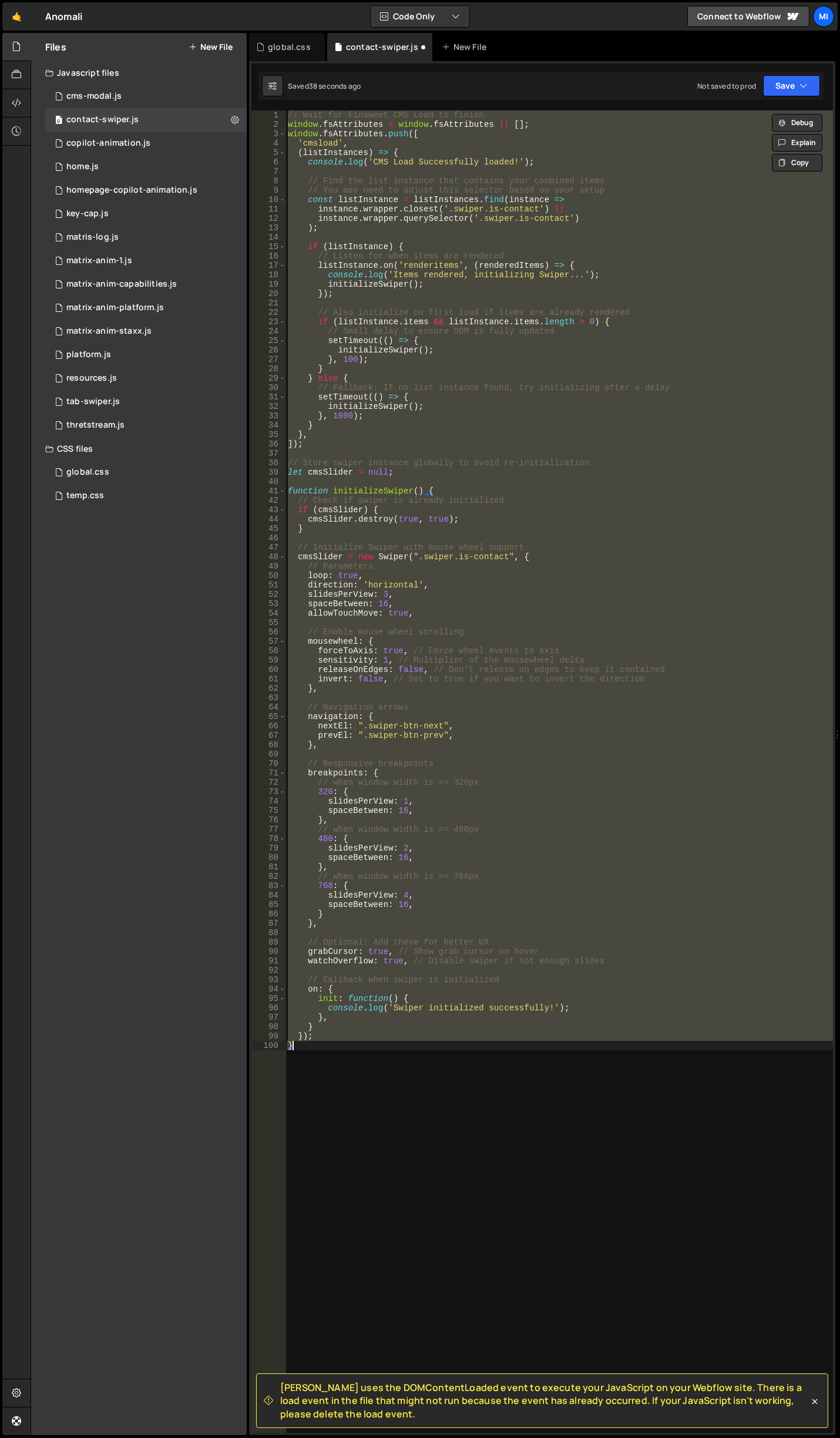
type textarea "});"
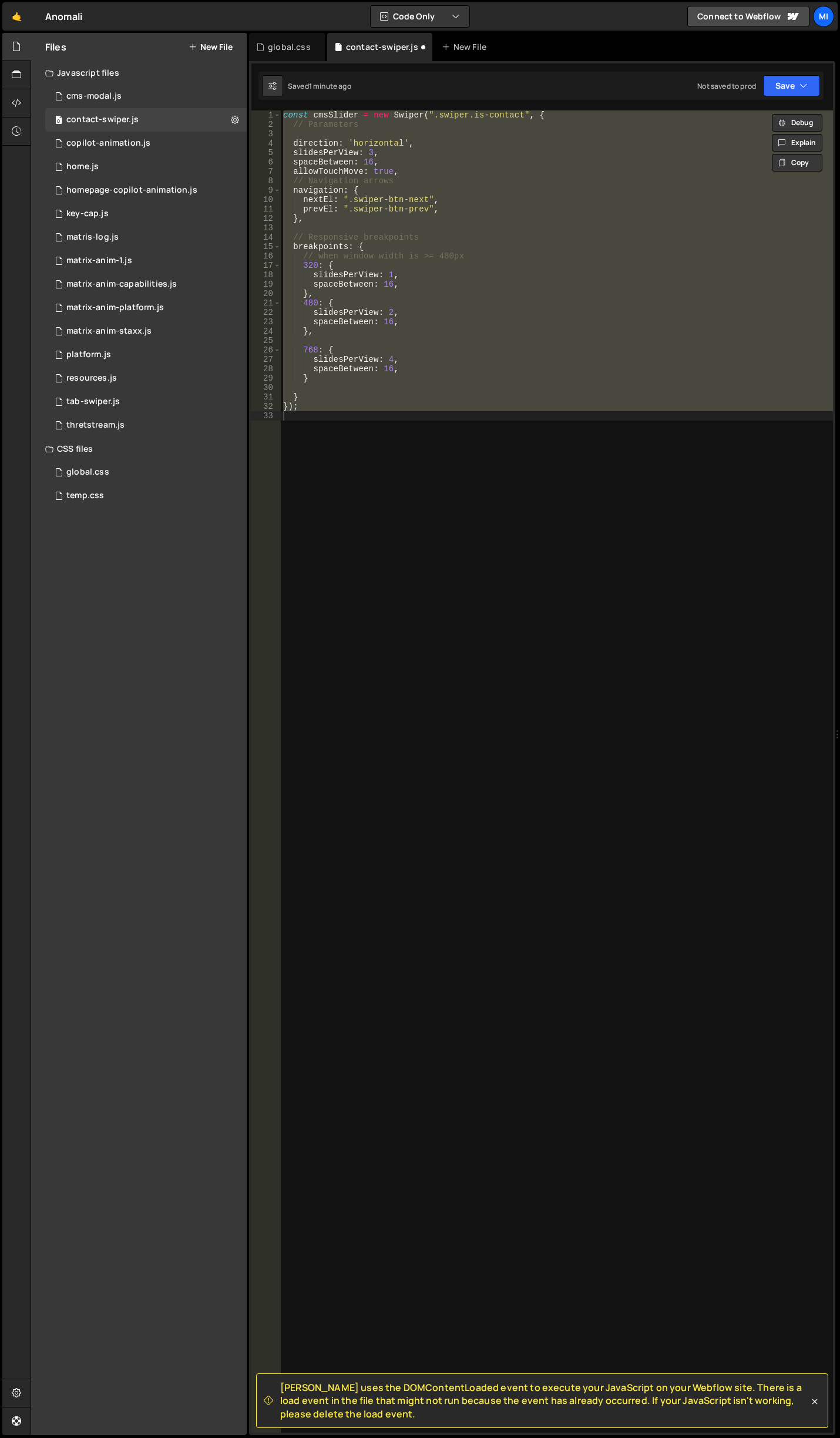
click at [451, 686] on div "const cmsSlider = new Swiper ( ".swiper.is-contact" , { // Parameters direction…" at bounding box center [557, 772] width 552 height 1322
paste textarea
type textarea "});"
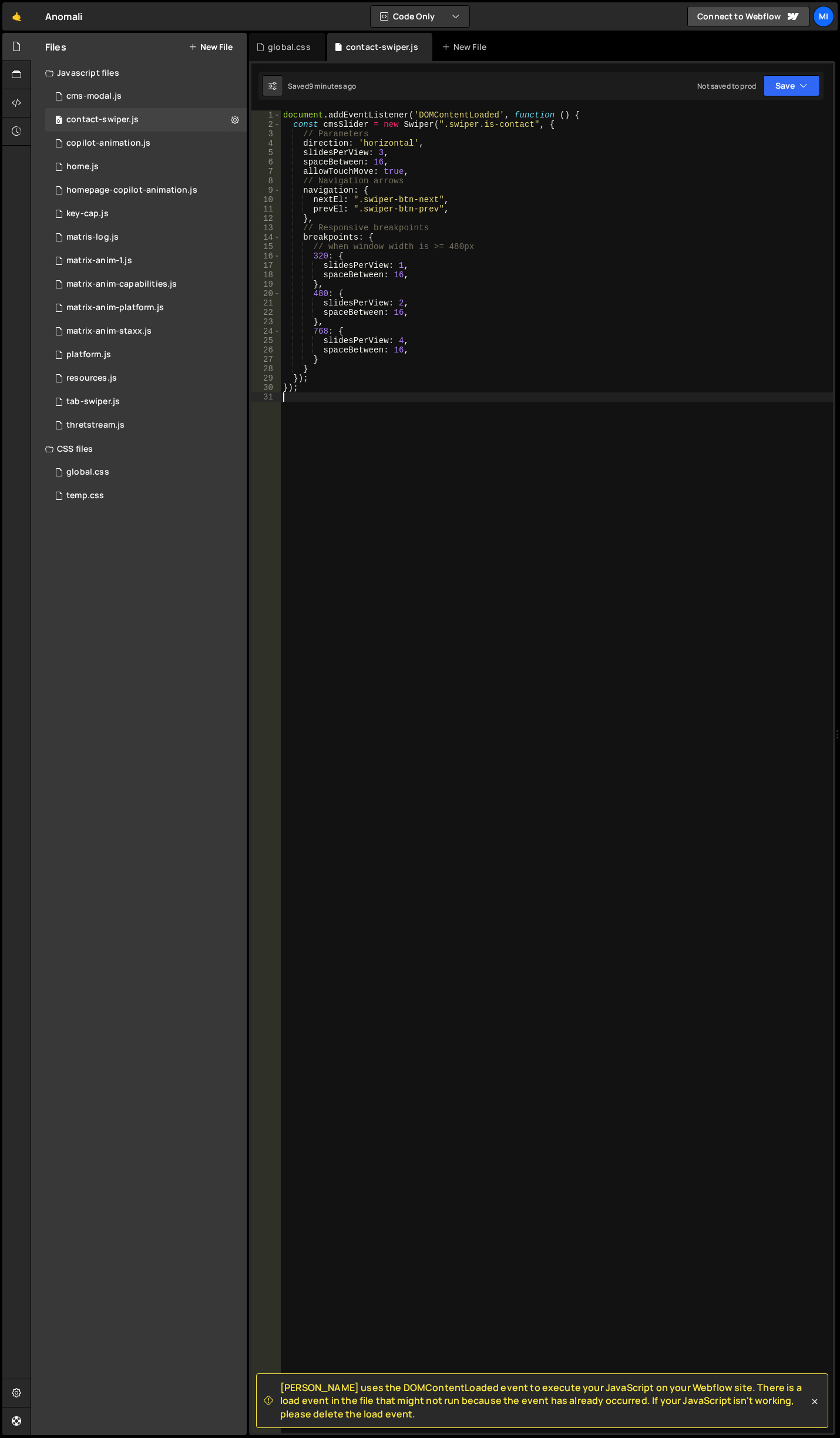
click at [769, 480] on div "document . addEventListener ( 'DOMContentLoaded' , function ( ) { const cmsSlid…" at bounding box center [557, 781] width 552 height 1341
click at [415, 240] on div "document . addEventListener ( 'DOMContentLoaded' , function ( ) { const cmsSlid…" at bounding box center [557, 781] width 552 height 1341
click at [506, 180] on div "document . addEventListener ( 'DOMContentLoaded' , function ( ) { const cmsSlid…" at bounding box center [557, 781] width 552 height 1341
click at [401, 341] on div "document . addEventListener ( 'DOMContentLoaded' , function ( ) { const cmsSlid…" at bounding box center [557, 781] width 552 height 1341
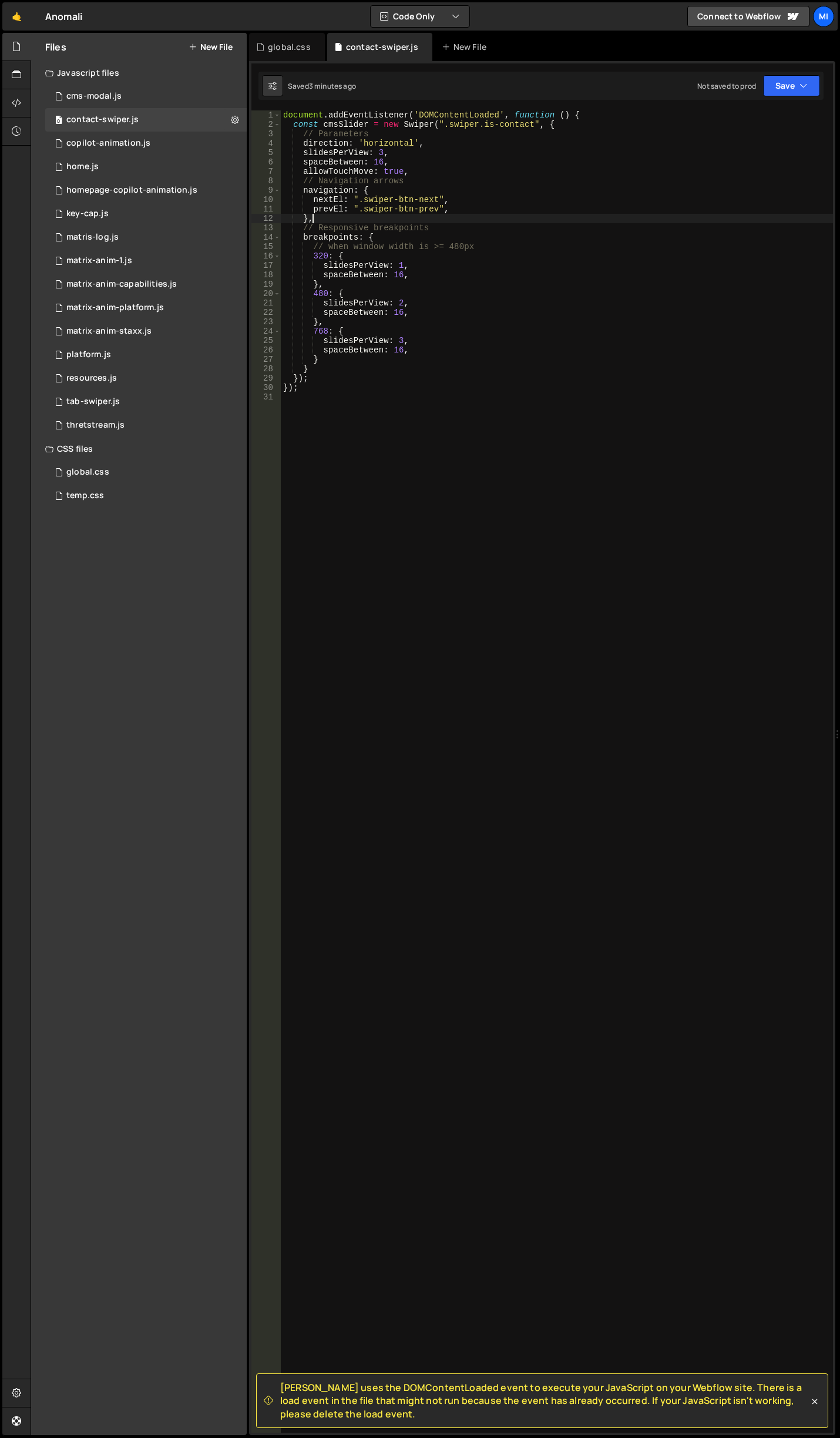
click at [336, 218] on div "document . addEventListener ( 'DOMContentLoaded' , function ( ) { const cmsSlid…" at bounding box center [557, 781] width 552 height 1341
type textarea "},"
paste textarea "},"
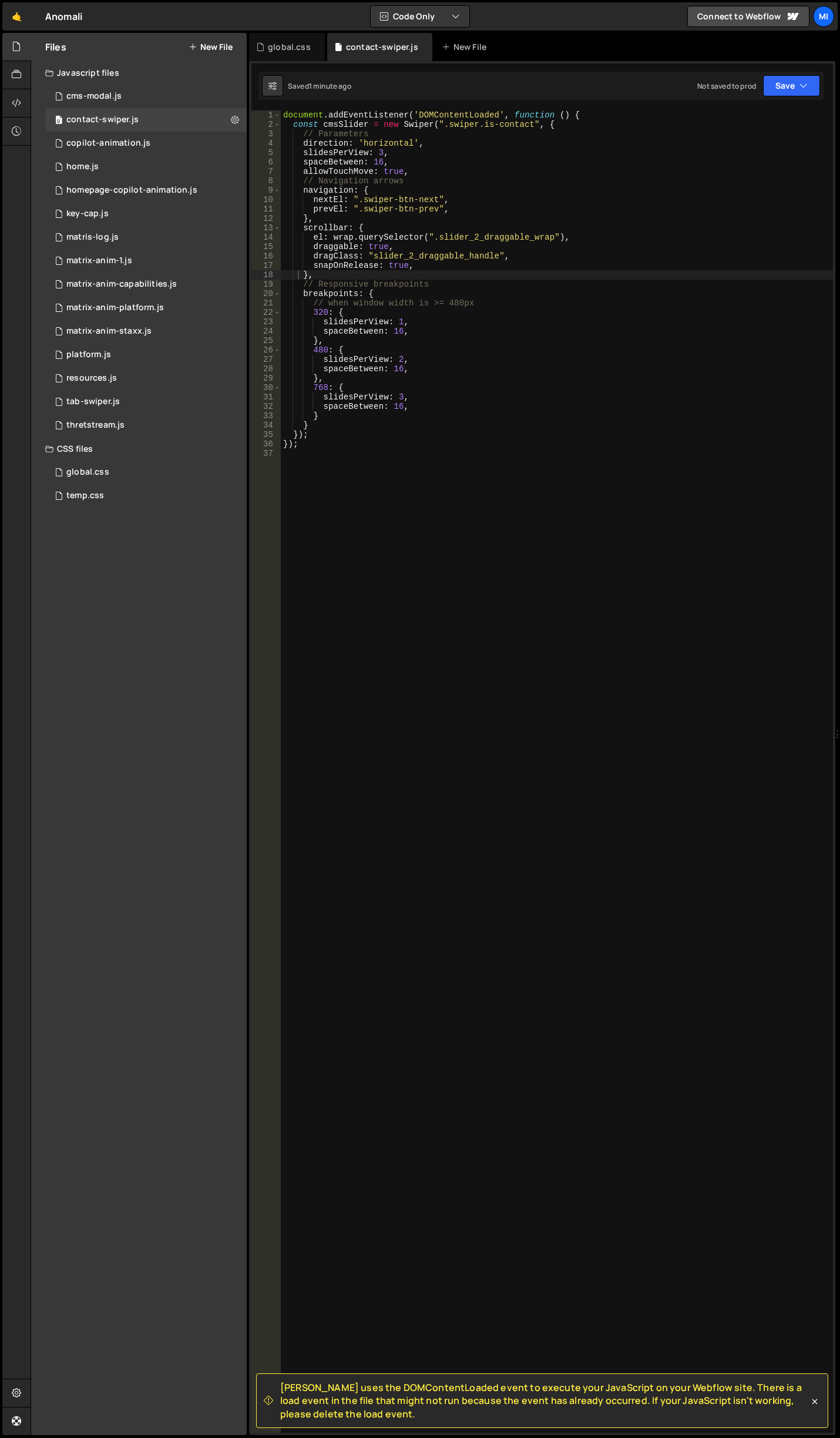
click at [284, 111] on div "document . addEventListener ( 'DOMContentLoaded' , function ( ) { const cmsSlid…" at bounding box center [557, 781] width 552 height 1341
type textarea "document.addEventListener('DOMContentLoaded', function () {"
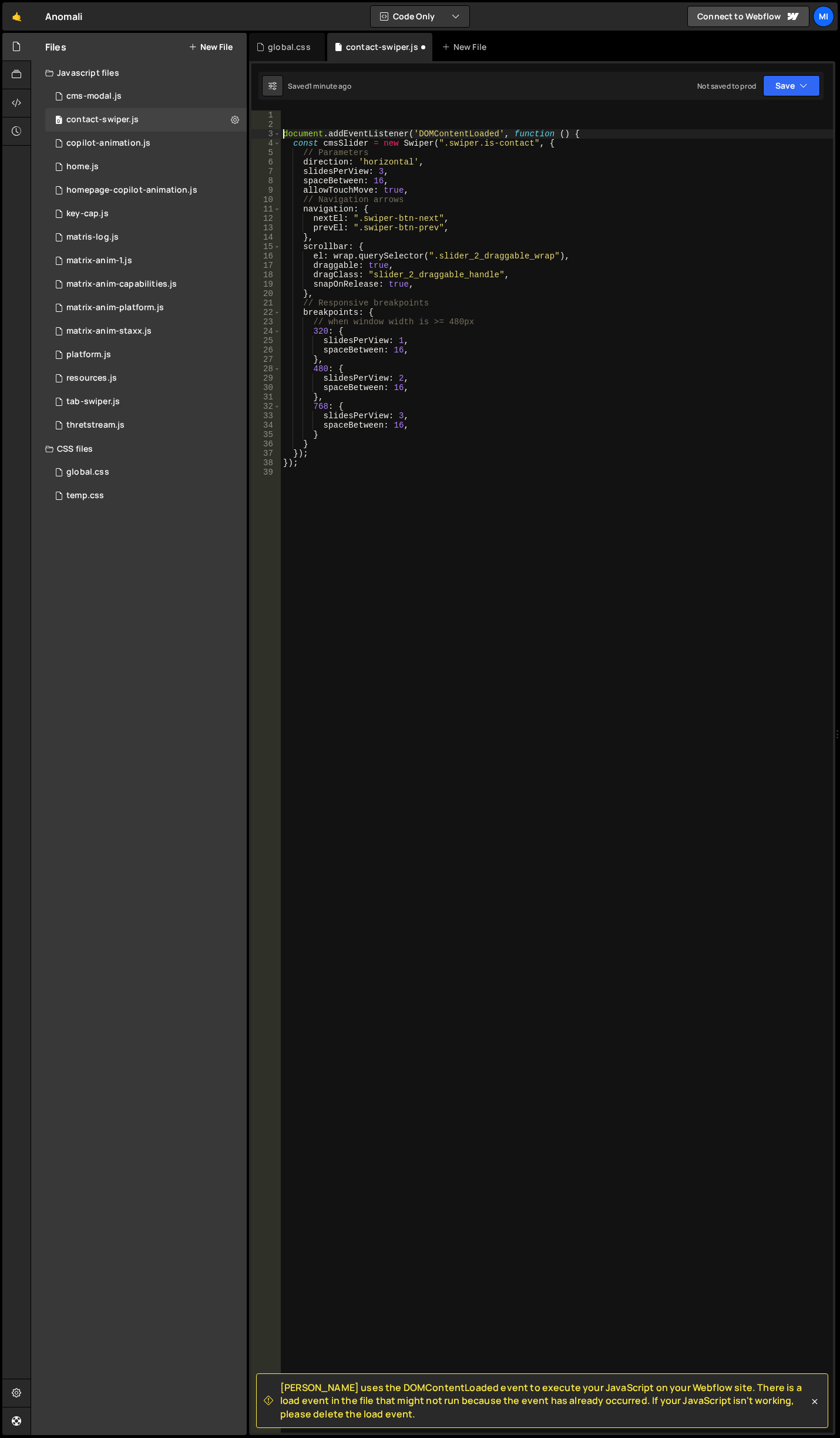
click at [305, 116] on div "document . addEventListener ( 'DOMContentLoaded' , function ( ) { const cmsSlid…" at bounding box center [557, 781] width 552 height 1341
paste textarea "document.querySelectorAll(".slider_2_wrap").forEach((wrap) => {"
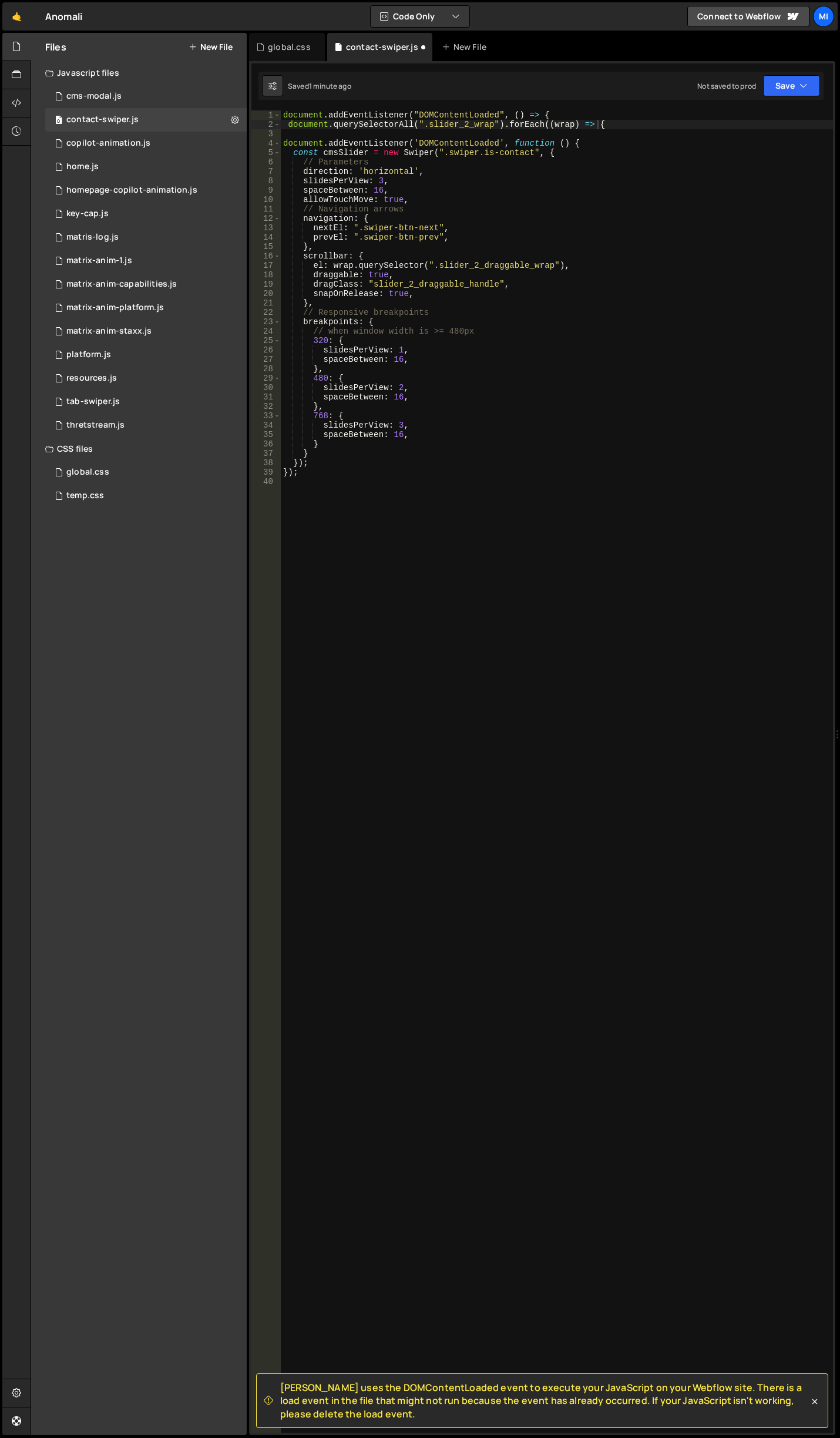
click at [471, 158] on div "document . addEventListener ( "DOMContentLoaded" , ( ) => { document . querySel…" at bounding box center [557, 781] width 552 height 1341
drag, startPoint x: 427, startPoint y: 123, endPoint x: 491, endPoint y: 123, distance: 64.0
click at [491, 123] on div "document . addEventListener ( "DOMContentLoaded" , ( ) => { document . querySel…" at bounding box center [557, 781] width 552 height 1341
paste textarea "resources-swiper_layout"
type textarea "});"
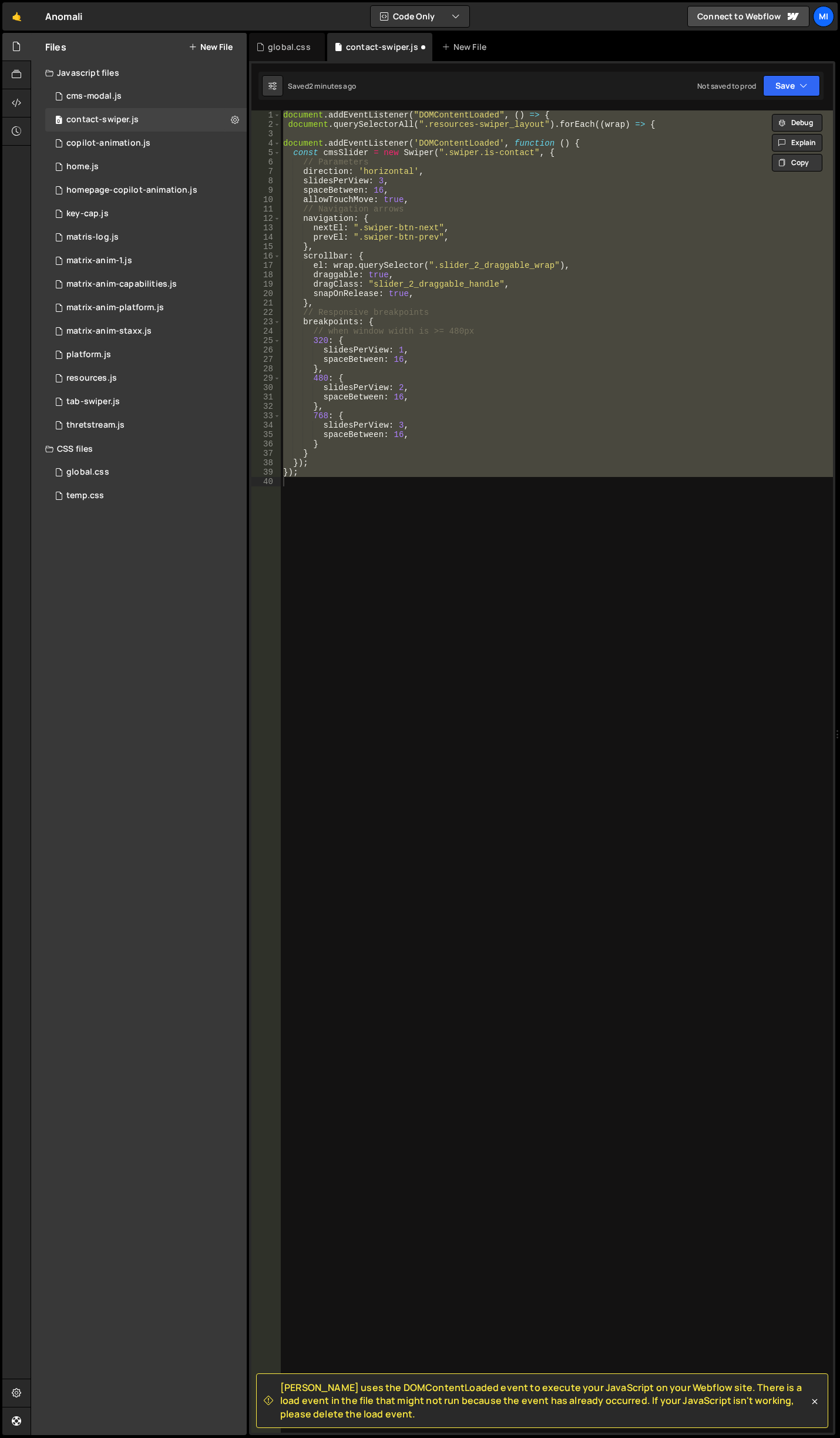
click at [630, 747] on div "document . addEventListener ( "DOMContentLoaded" , ( ) => { document . querySel…" at bounding box center [557, 772] width 552 height 1322
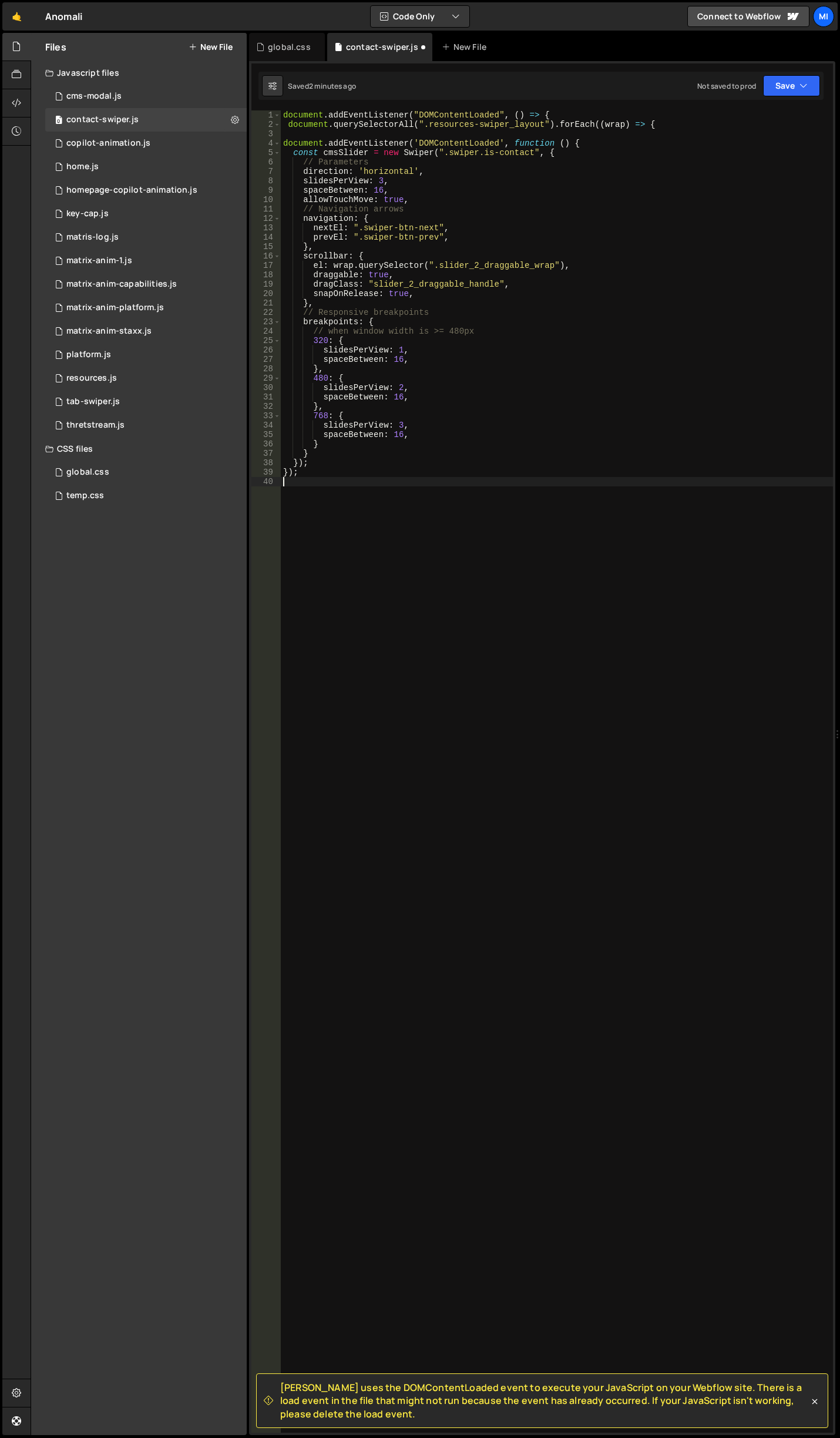
paste textarea
type textarea "});"
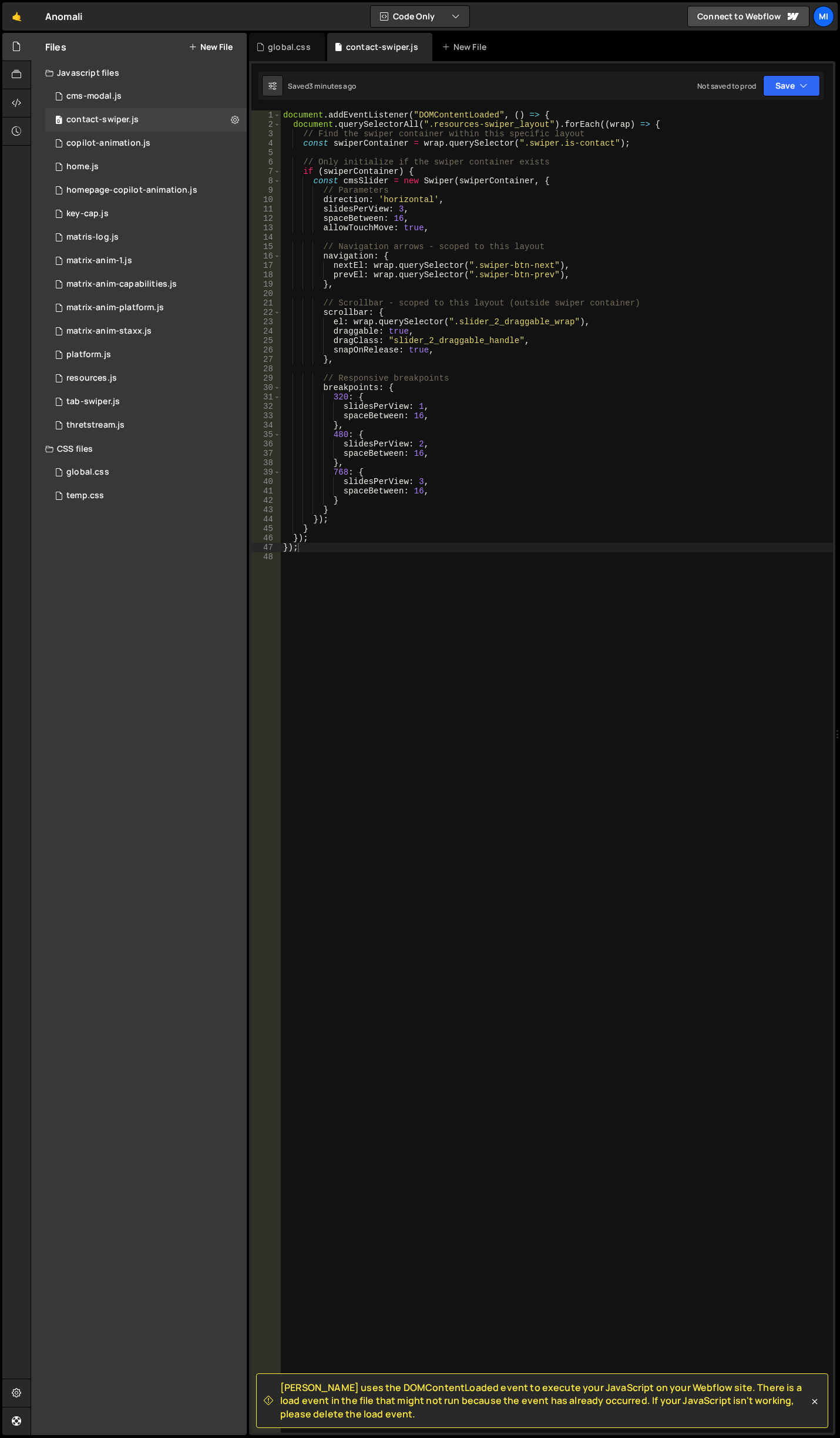
click at [451, 557] on div "document . addEventListener ( "DOMContentLoaded" , ( ) => { document . querySel…" at bounding box center [557, 781] width 552 height 1341
type textarea "});"
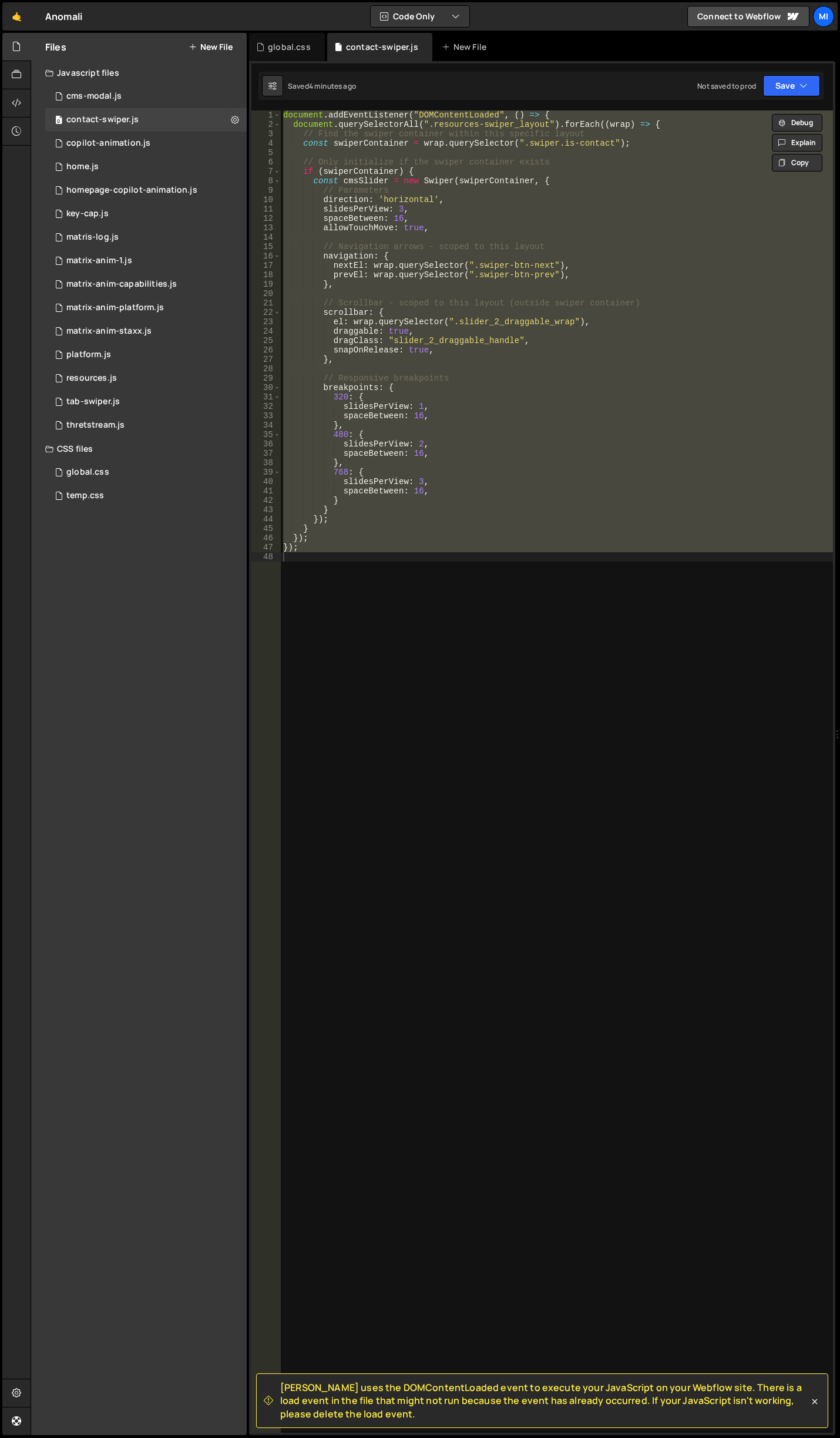
click at [307, 676] on div "document . addEventListener ( "DOMContentLoaded" , ( ) => { document . querySel…" at bounding box center [557, 772] width 552 height 1322
paste textarea
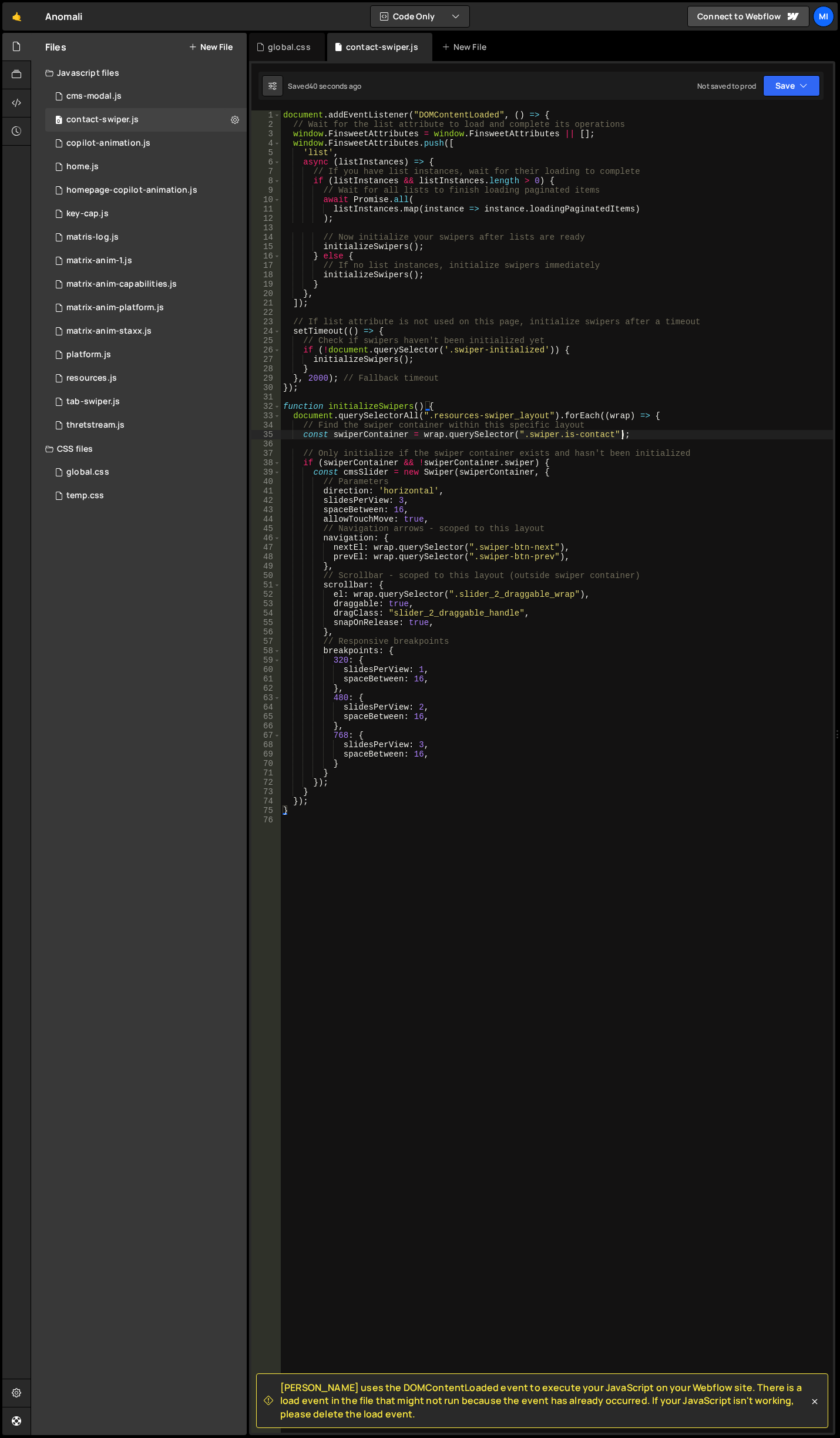
click at [712, 435] on div "document . addEventListener ( "DOMContentLoaded" , ( ) => { // Wait for the lis…" at bounding box center [557, 781] width 552 height 1341
click at [453, 481] on div "document . addEventListener ( "DOMContentLoaded" , ( ) => { // Wait for the lis…" at bounding box center [557, 781] width 552 height 1341
drag, startPoint x: 313, startPoint y: 379, endPoint x: 307, endPoint y: 381, distance: 6.3
click at [307, 381] on div "document . addEventListener ( "DOMContentLoaded" , ( ) => { // Wait for the lis…" at bounding box center [557, 781] width 552 height 1341
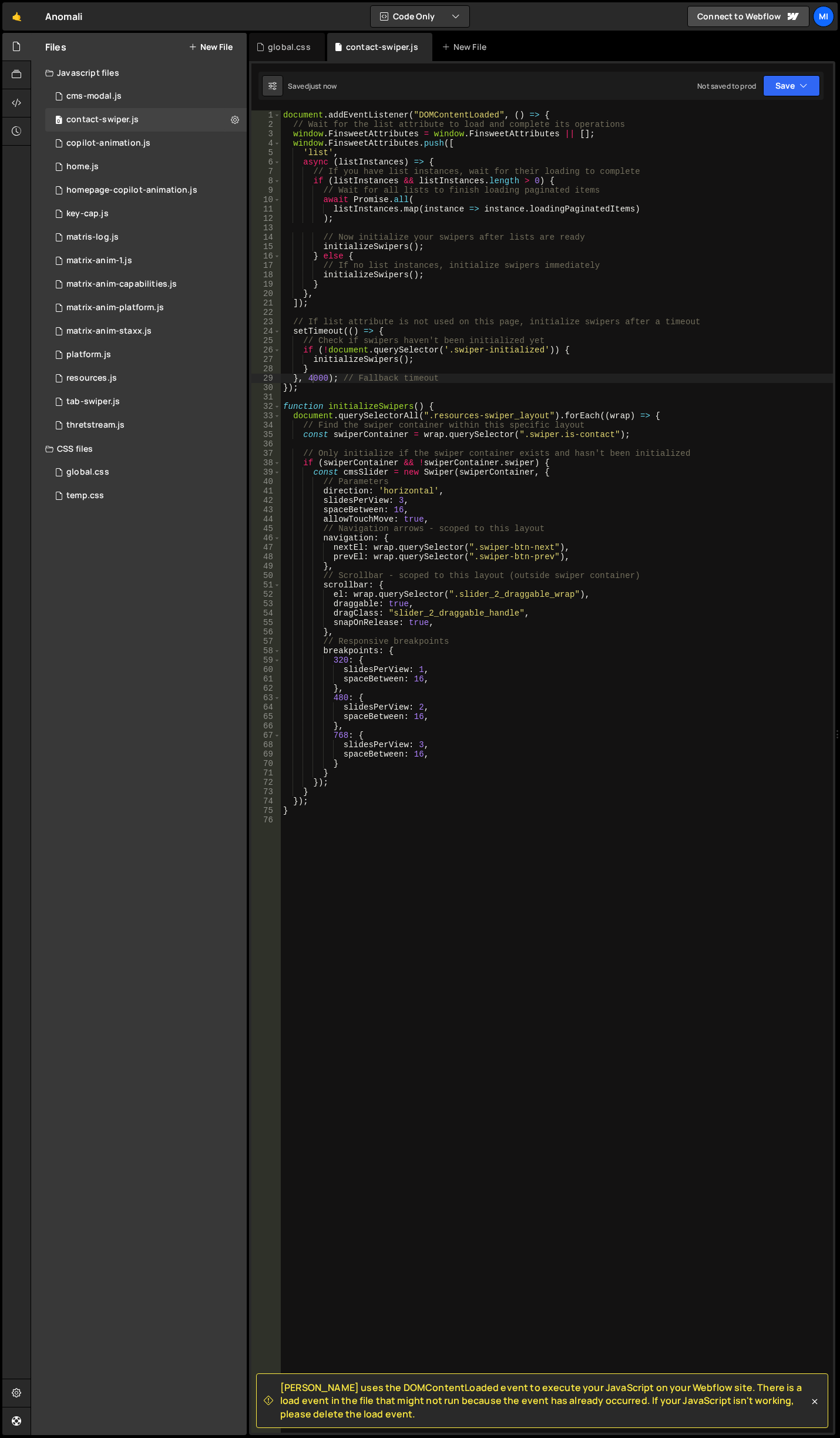
click at [365, 330] on div "document . addEventListener ( "DOMContentLoaded" , ( ) => { // Wait for the lis…" at bounding box center [557, 781] width 552 height 1341
click at [312, 374] on div "document . addEventListener ( "DOMContentLoaded" , ( ) => { // Wait for the lis…" at bounding box center [557, 781] width 552 height 1341
click at [587, 498] on div "document . addEventListener ( "DOMContentLoaded" , ( ) => { // Wait for the lis…" at bounding box center [557, 781] width 552 height 1341
click at [382, 479] on div "document . addEventListener ( "DOMContentLoaded" , ( ) => { // Wait for the lis…" at bounding box center [557, 781] width 552 height 1341
type textarea "// Parameters"
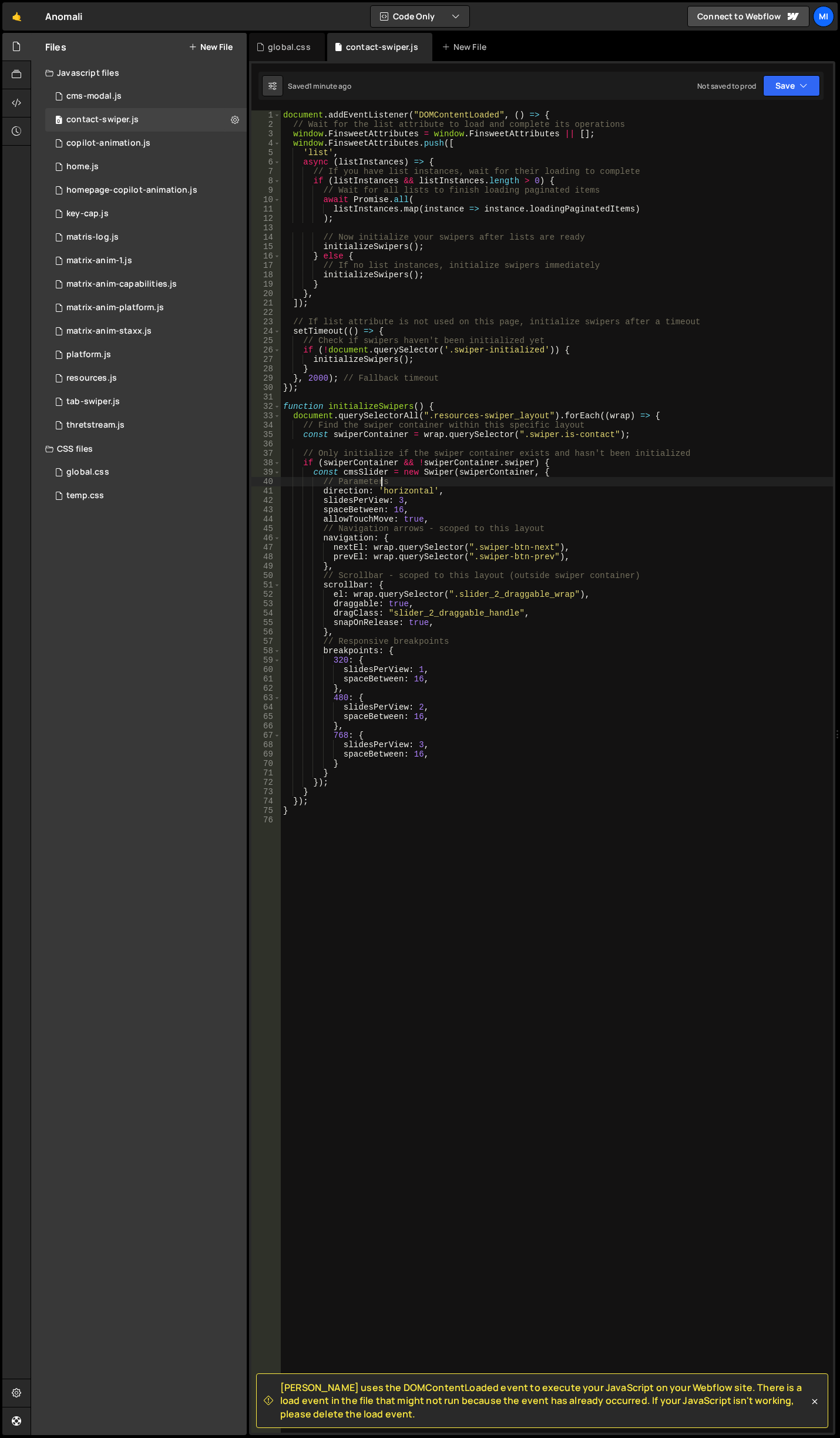
click at [386, 890] on div "document . addEventListener ( "DOMContentLoaded" , ( ) => { // Wait for the lis…" at bounding box center [557, 781] width 552 height 1341
type textarea "}"
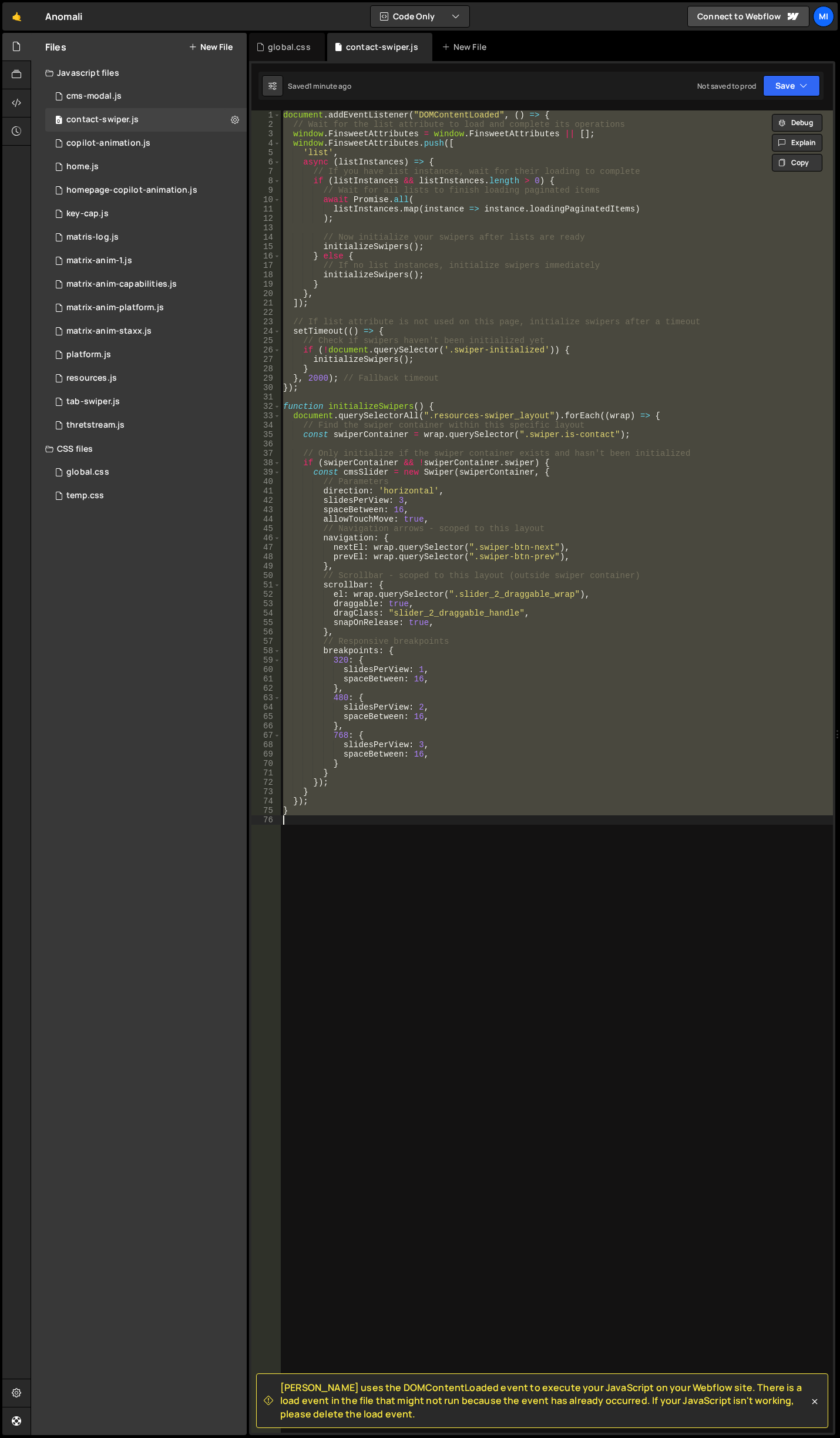
click at [456, 884] on div "document . addEventListener ( "DOMContentLoaded" , ( ) => { // Wait for the lis…" at bounding box center [557, 772] width 552 height 1322
type textarea "});"
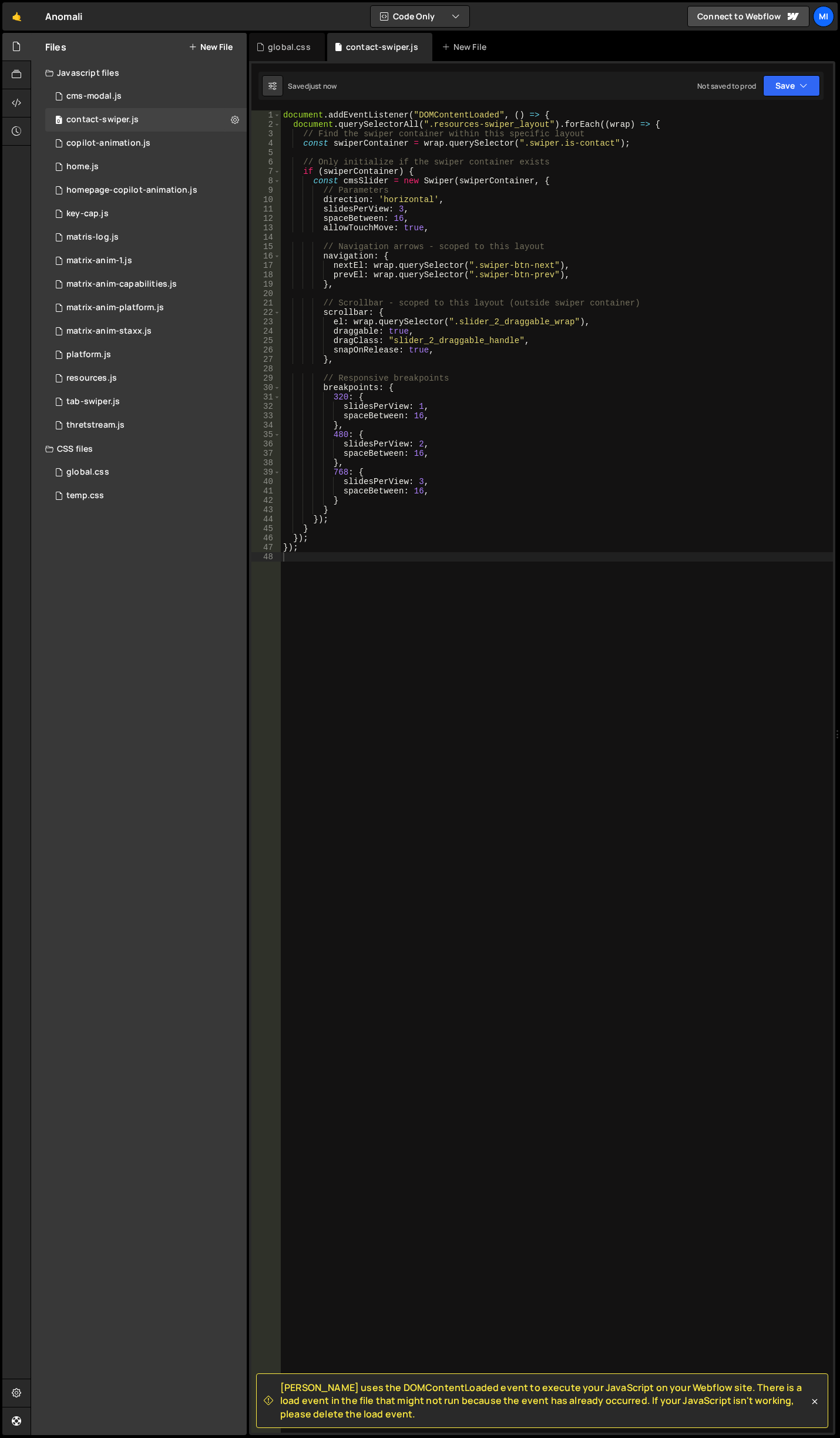
click at [685, 449] on div "document . addEventListener ( "DOMContentLoaded" , ( ) => { document . querySel…" at bounding box center [557, 781] width 552 height 1341
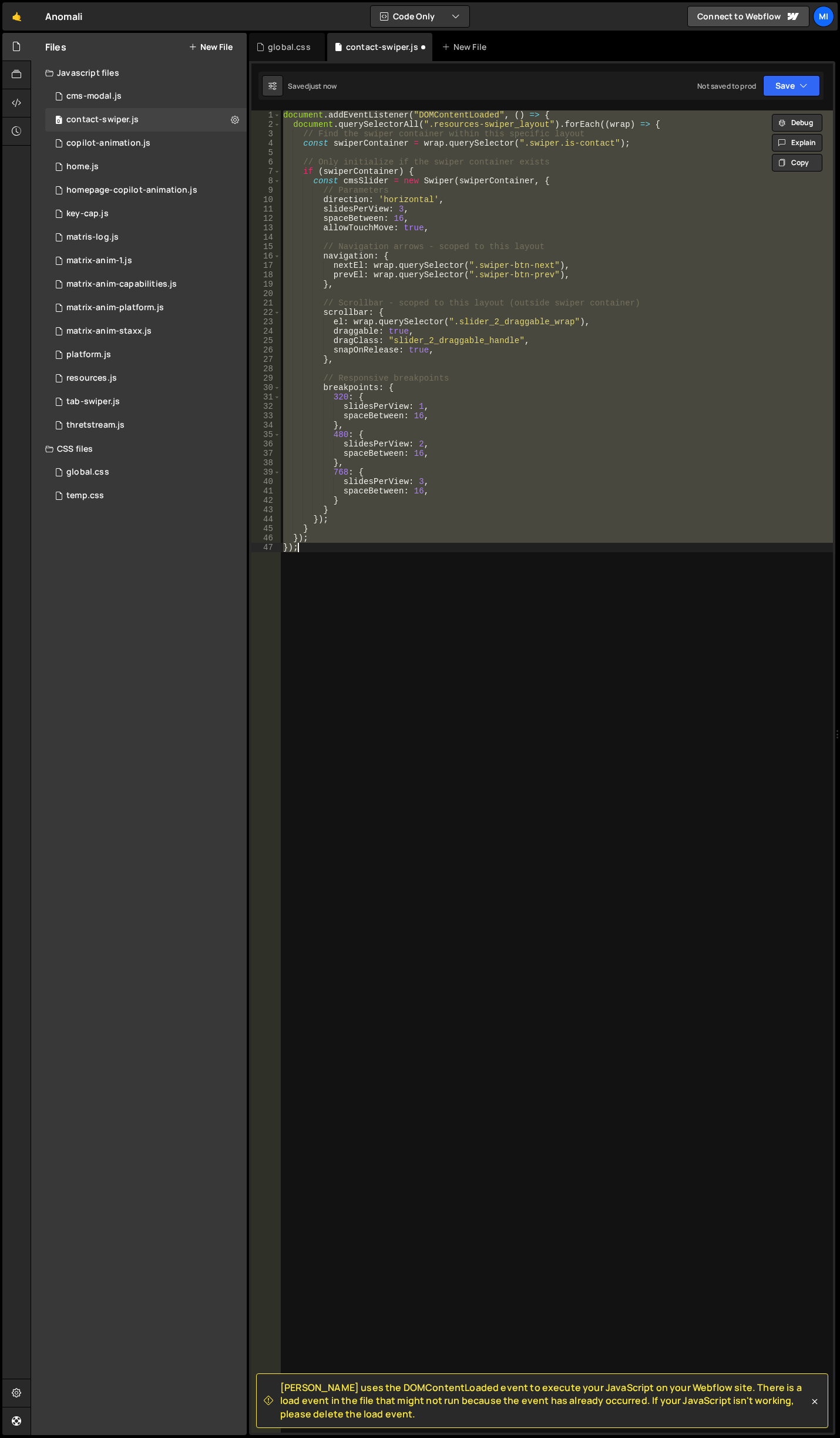
type textarea "});"
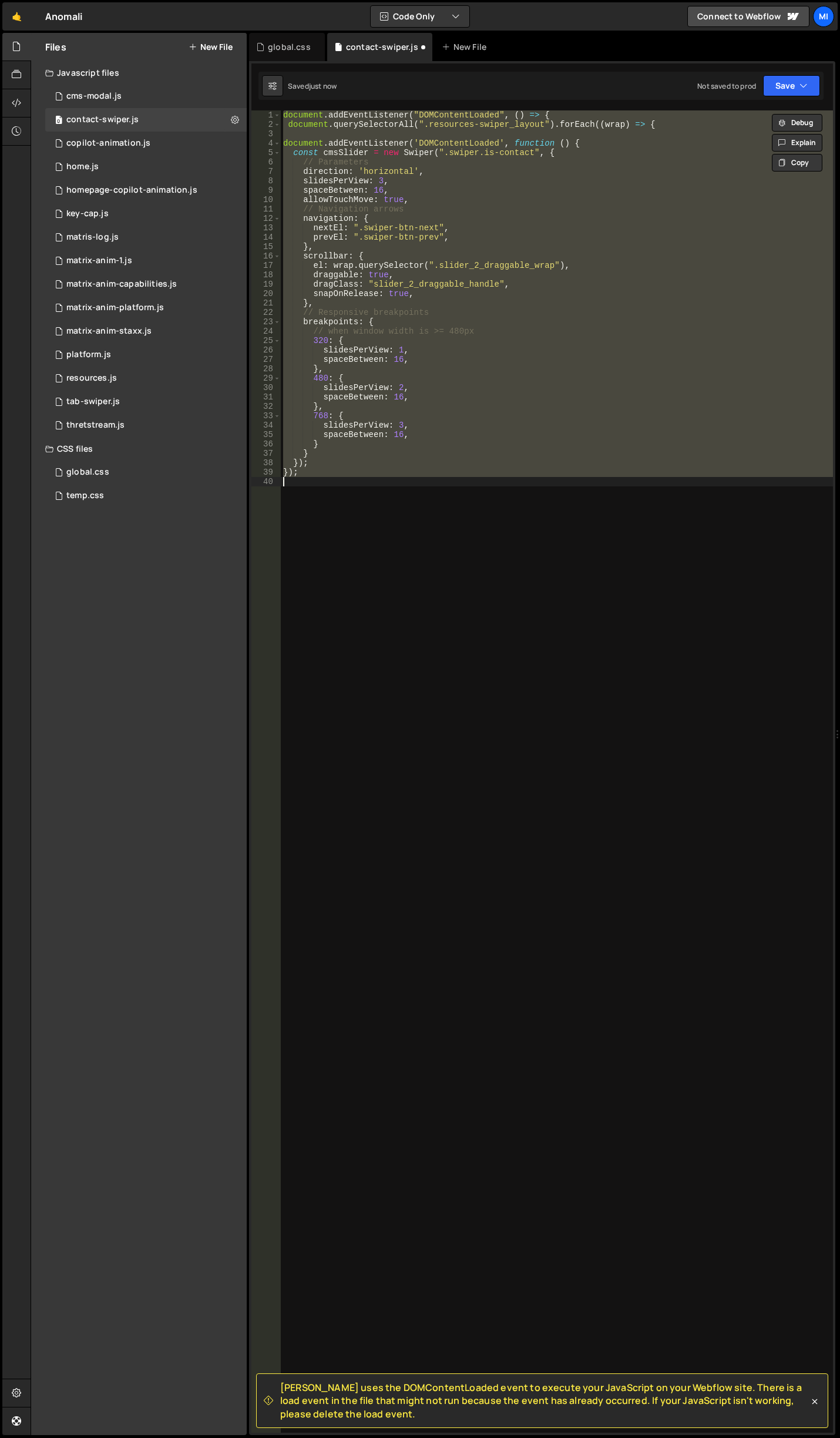
paste textarea
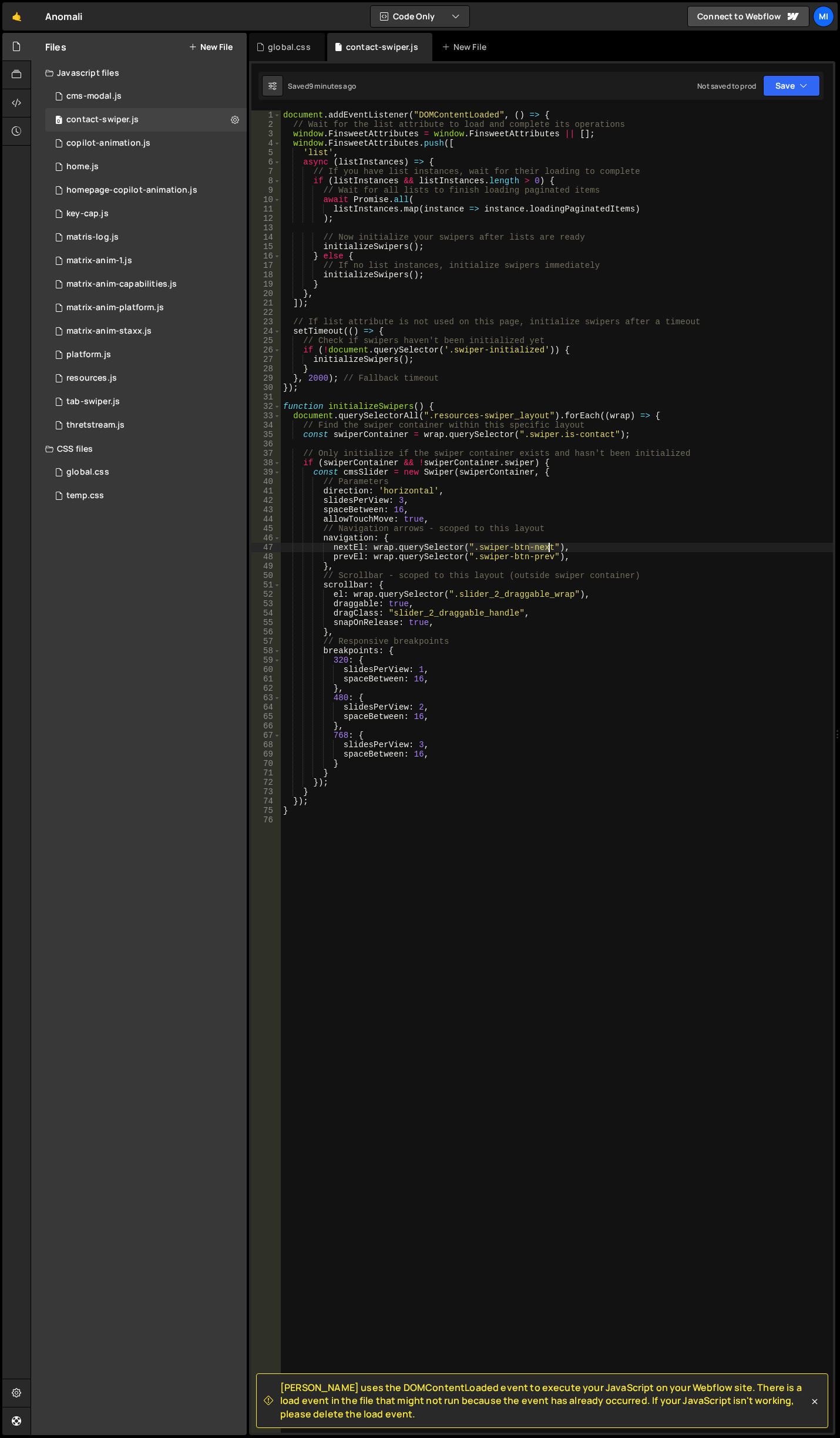
drag, startPoint x: 526, startPoint y: 546, endPoint x: 548, endPoint y: 544, distance: 22.1
click at [548, 544] on div "document . addEventListener ( "DOMContentLoaded" , ( ) => { // Wait for the lis…" at bounding box center [557, 781] width 552 height 1341
click at [613, 575] on div "document . addEventListener ( "DOMContentLoaded" , ( ) => { // Wait for the lis…" at bounding box center [557, 781] width 552 height 1341
type textarea "}"
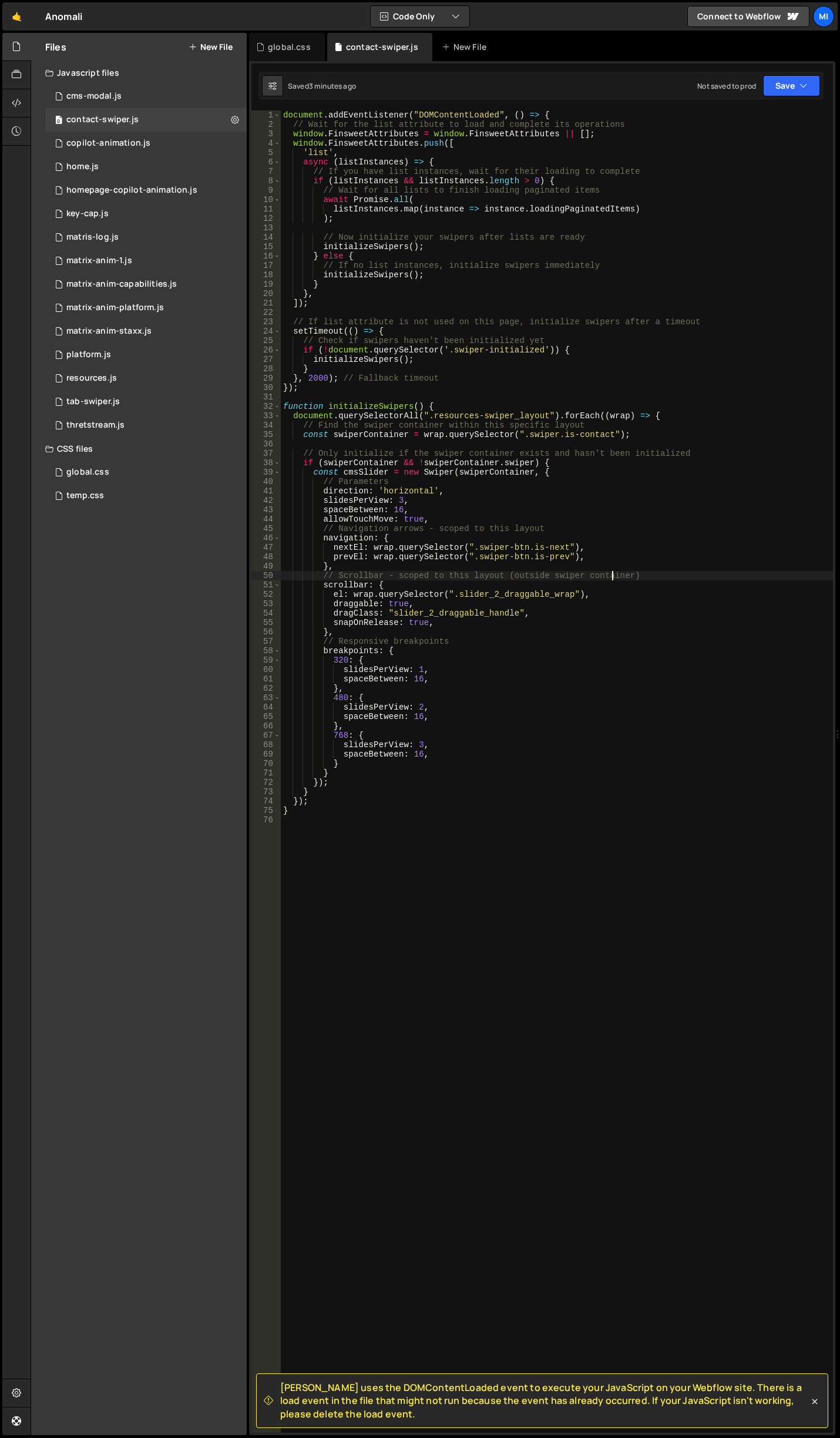
scroll to position [0, 0]
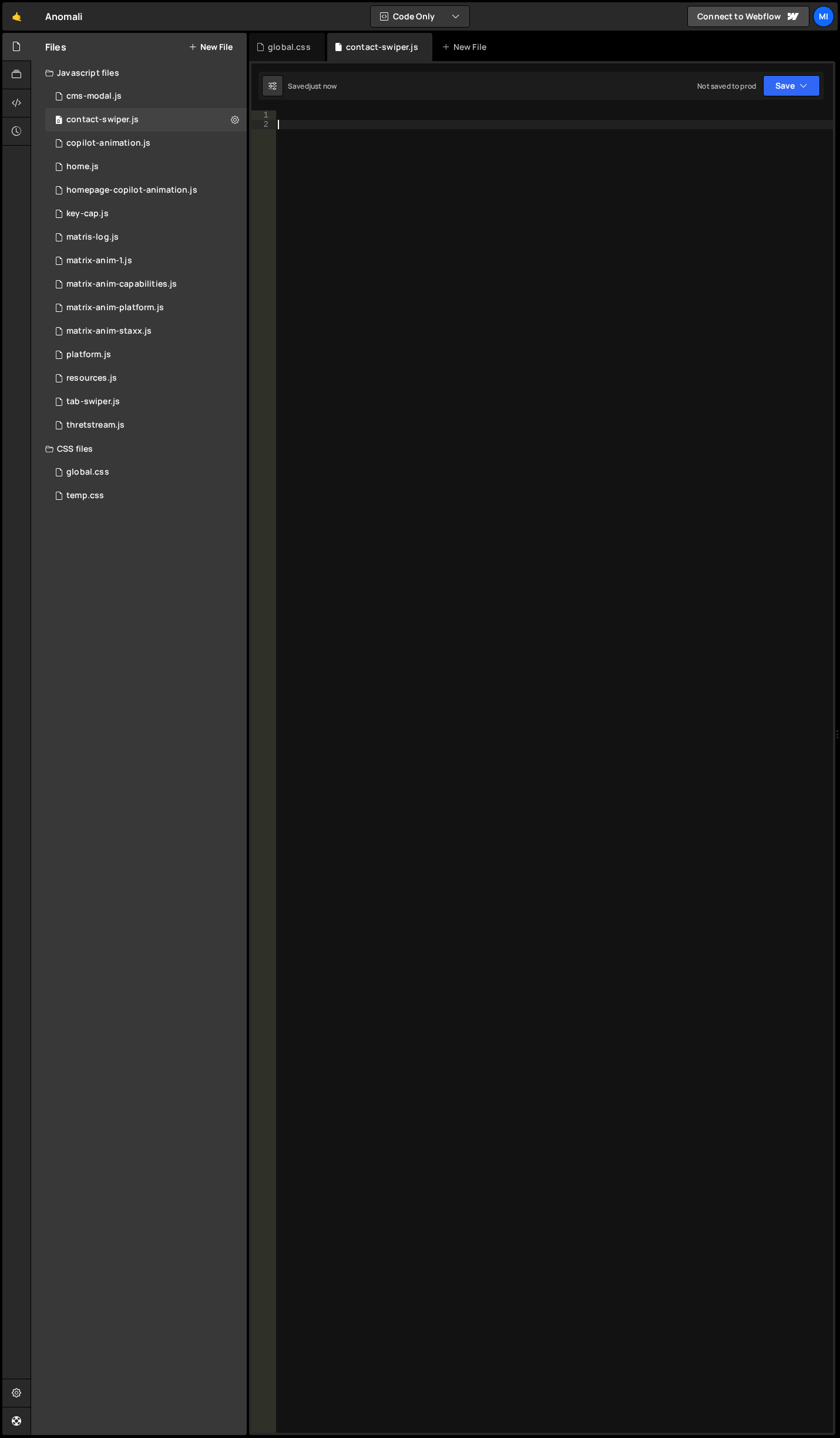
click at [440, 369] on div at bounding box center [553, 781] width 557 height 1341
type textarea "}"
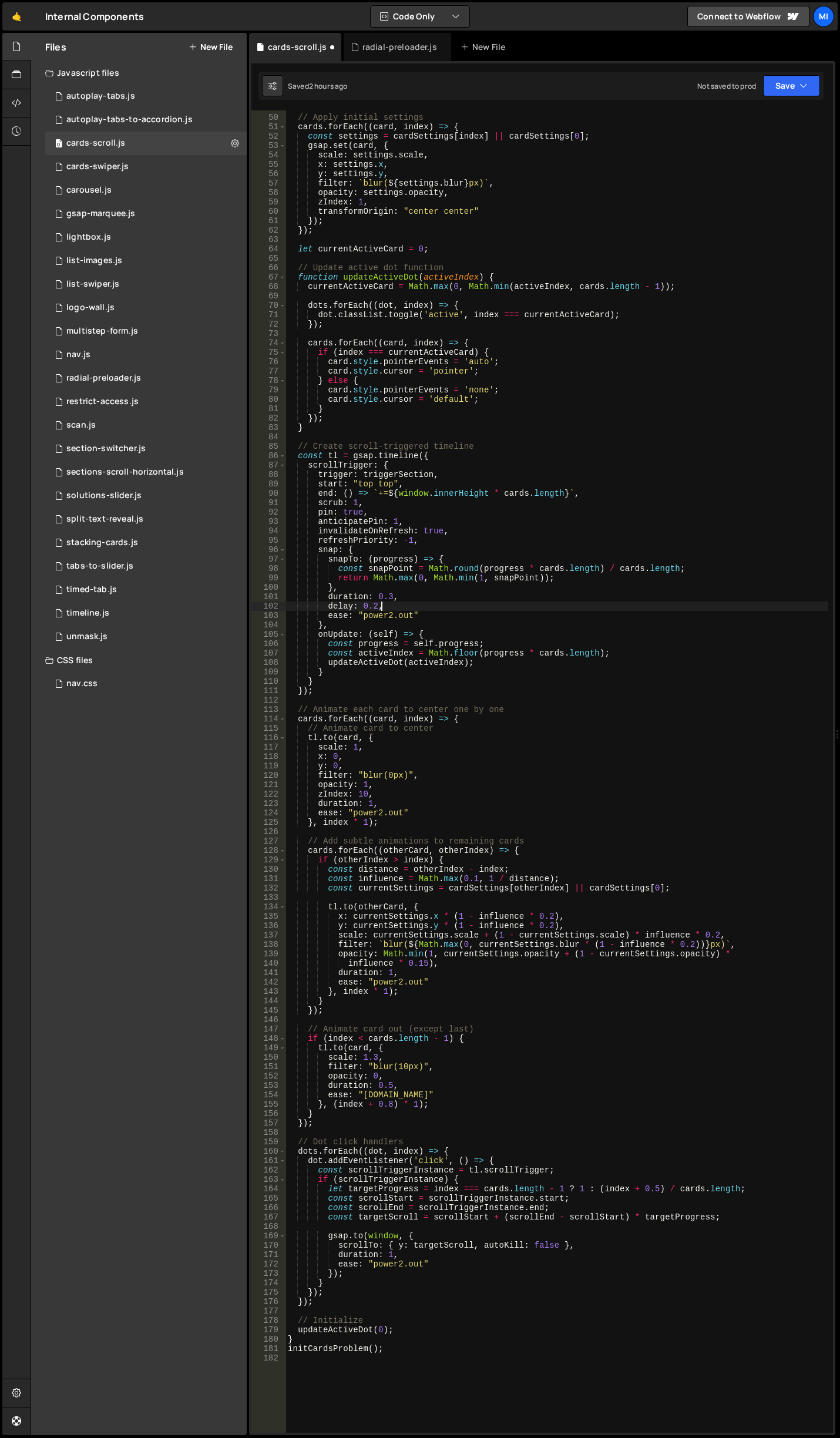
scroll to position [458, 0]
